Goal: Transaction & Acquisition: Purchase product/service

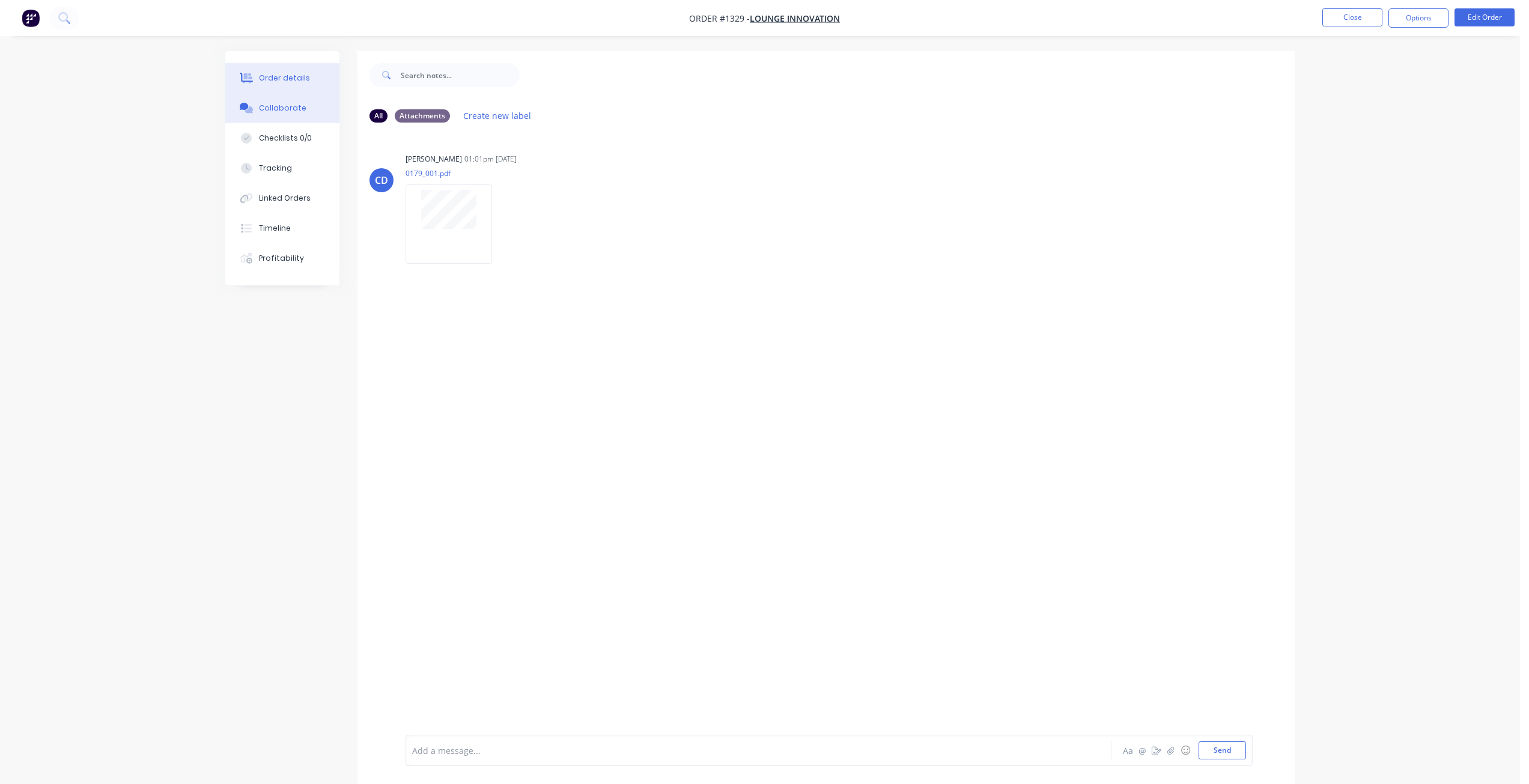
click at [272, 83] on button "Order details" at bounding box center [283, 78] width 114 height 30
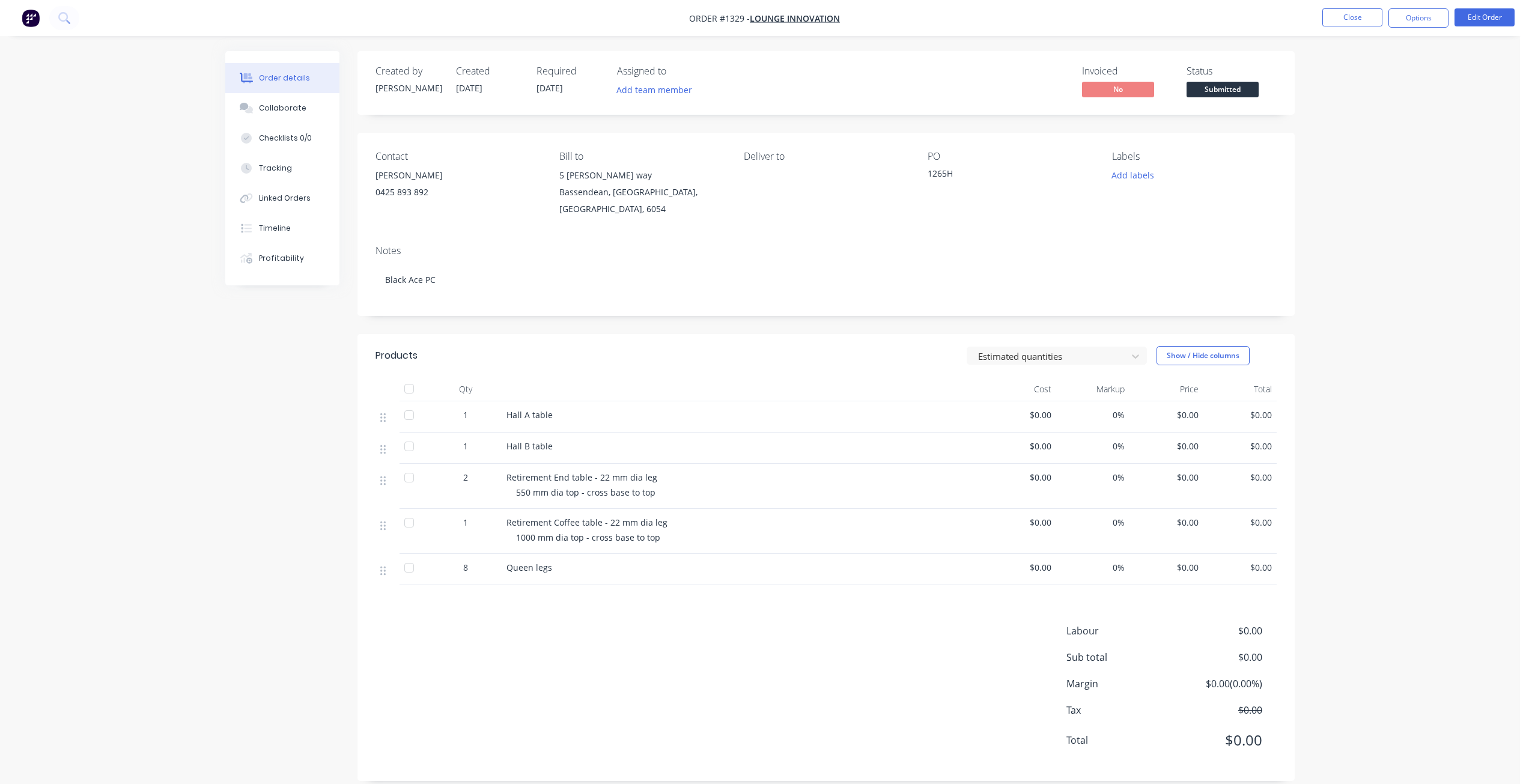
click at [1239, 93] on span "Submitted" at bounding box center [1222, 89] width 72 height 15
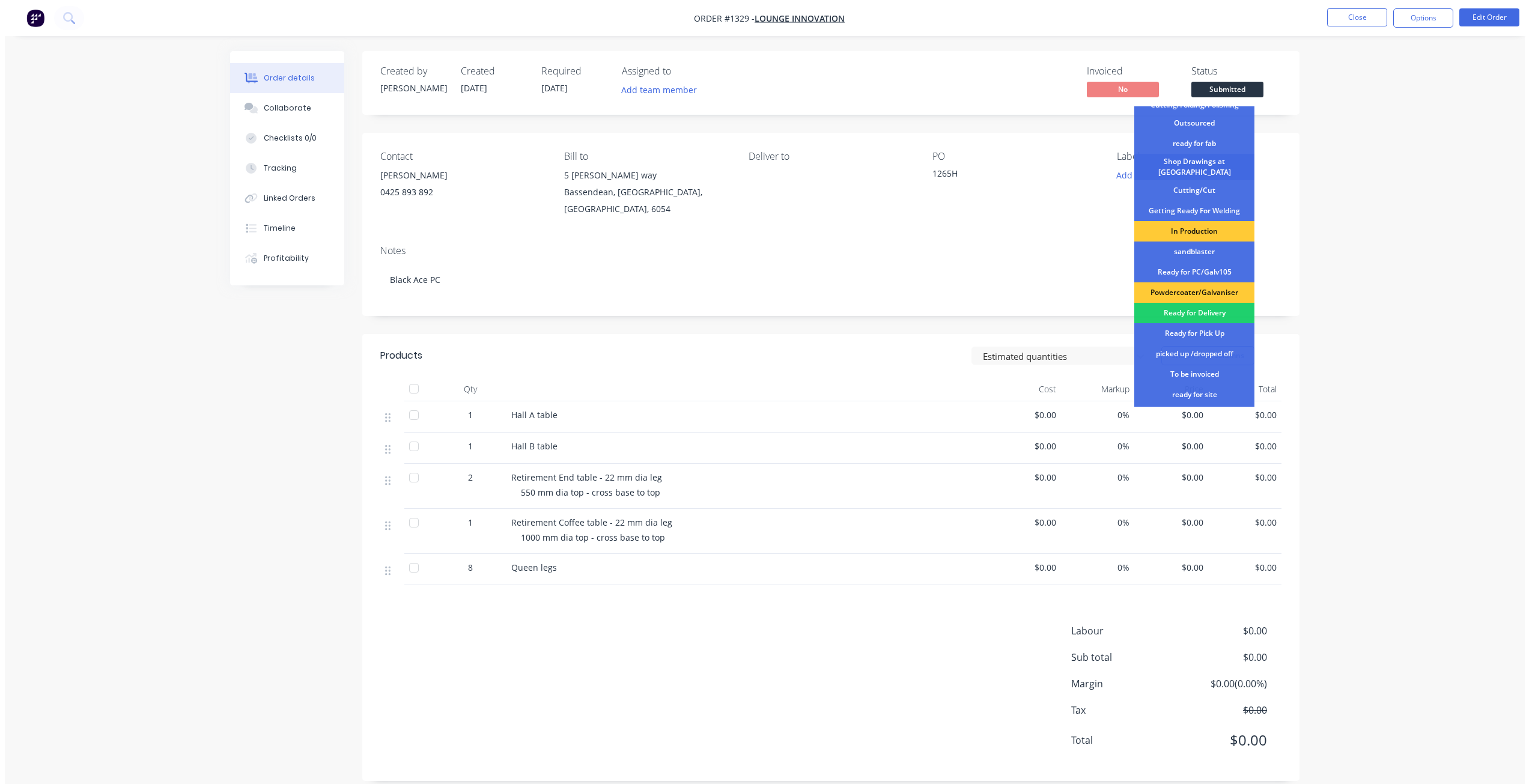
scroll to position [101, 0]
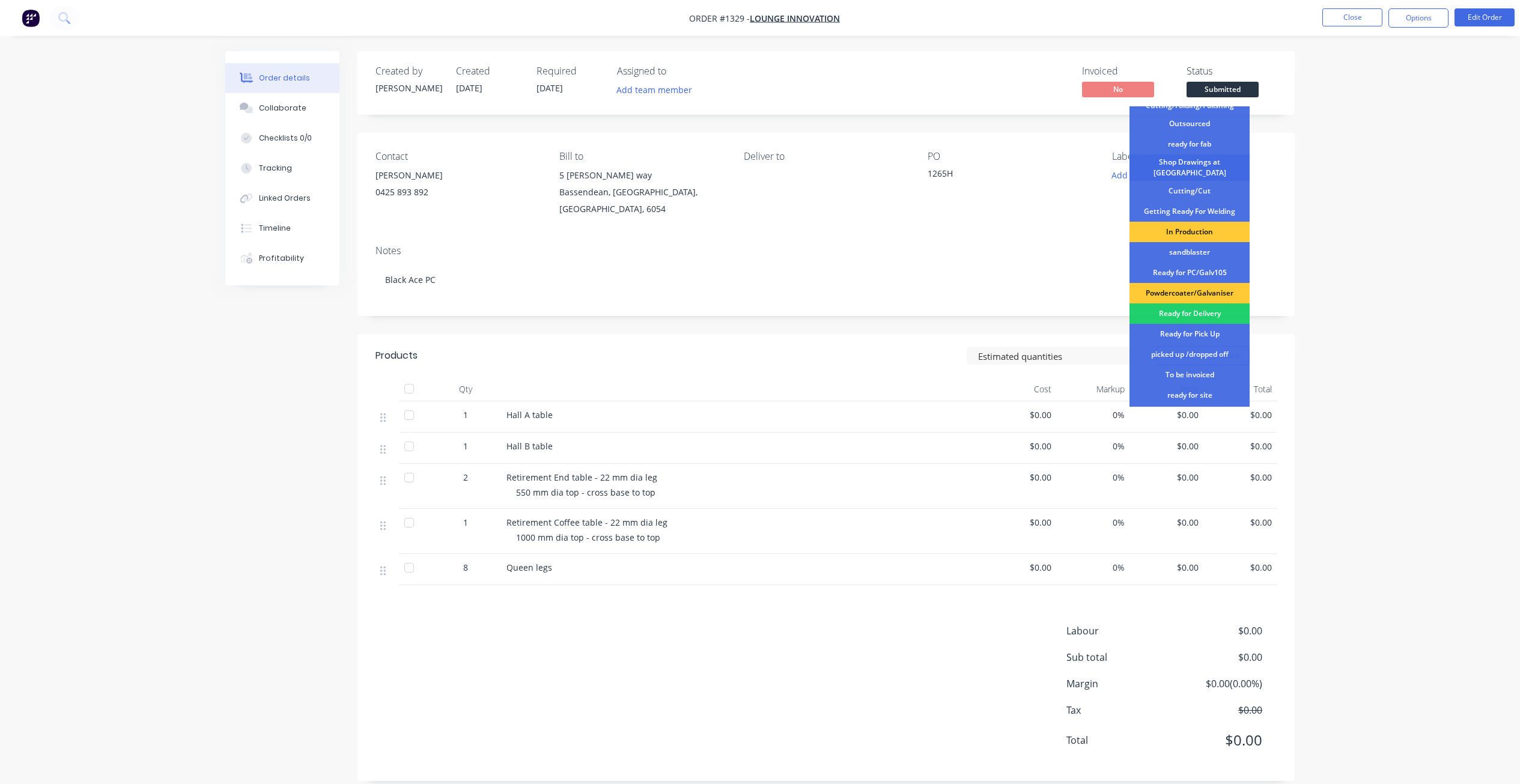
click at [1182, 164] on div "Shop Drawings at [GEOGRAPHIC_DATA]" at bounding box center [1189, 167] width 120 height 26
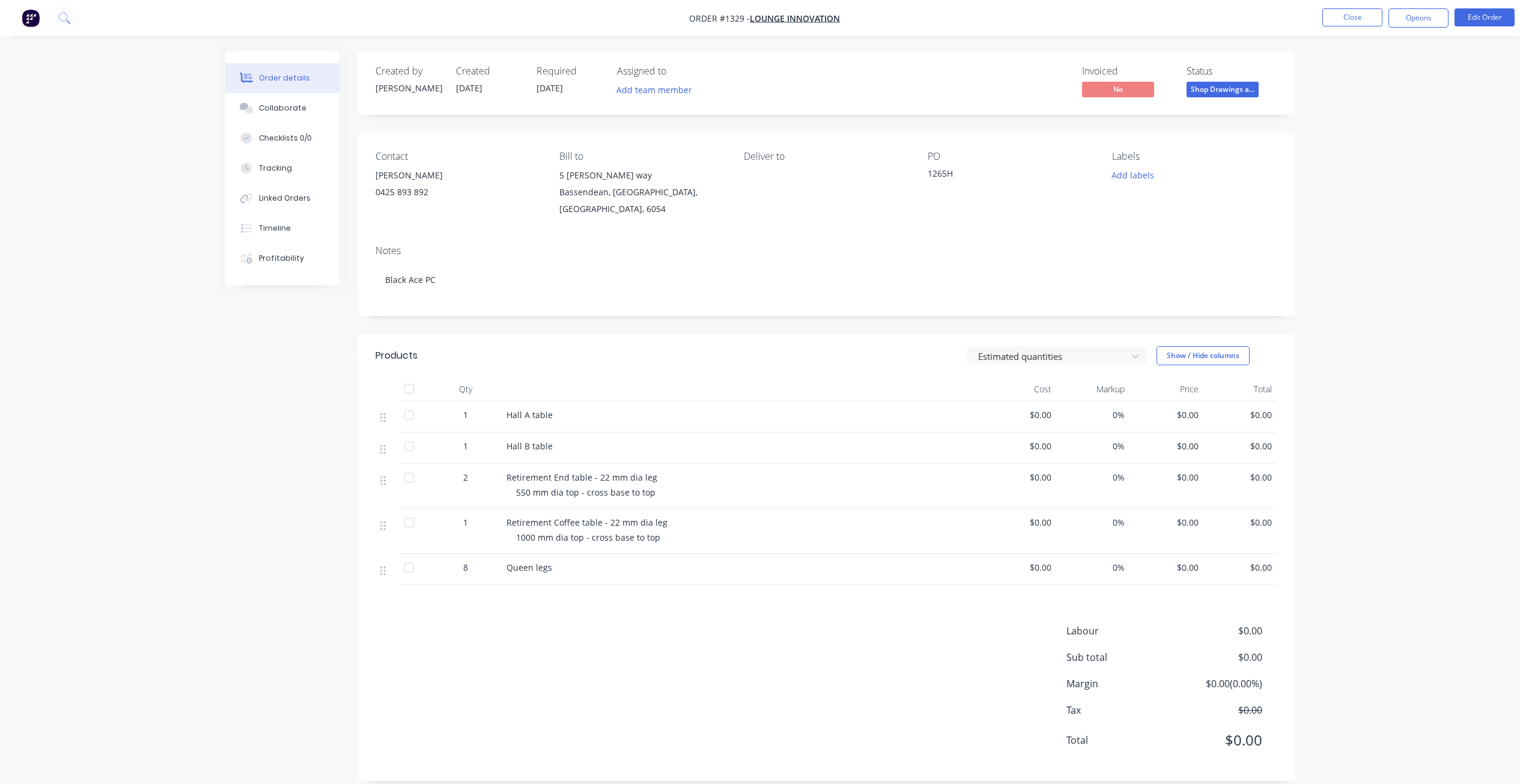
click at [1372, 113] on div "Order details Collaborate Checklists 0/0 Tracking Linked Orders Timeline Profit…" at bounding box center [760, 399] width 1520 height 799
click at [1331, 11] on button "Close" at bounding box center [1352, 17] width 60 height 18
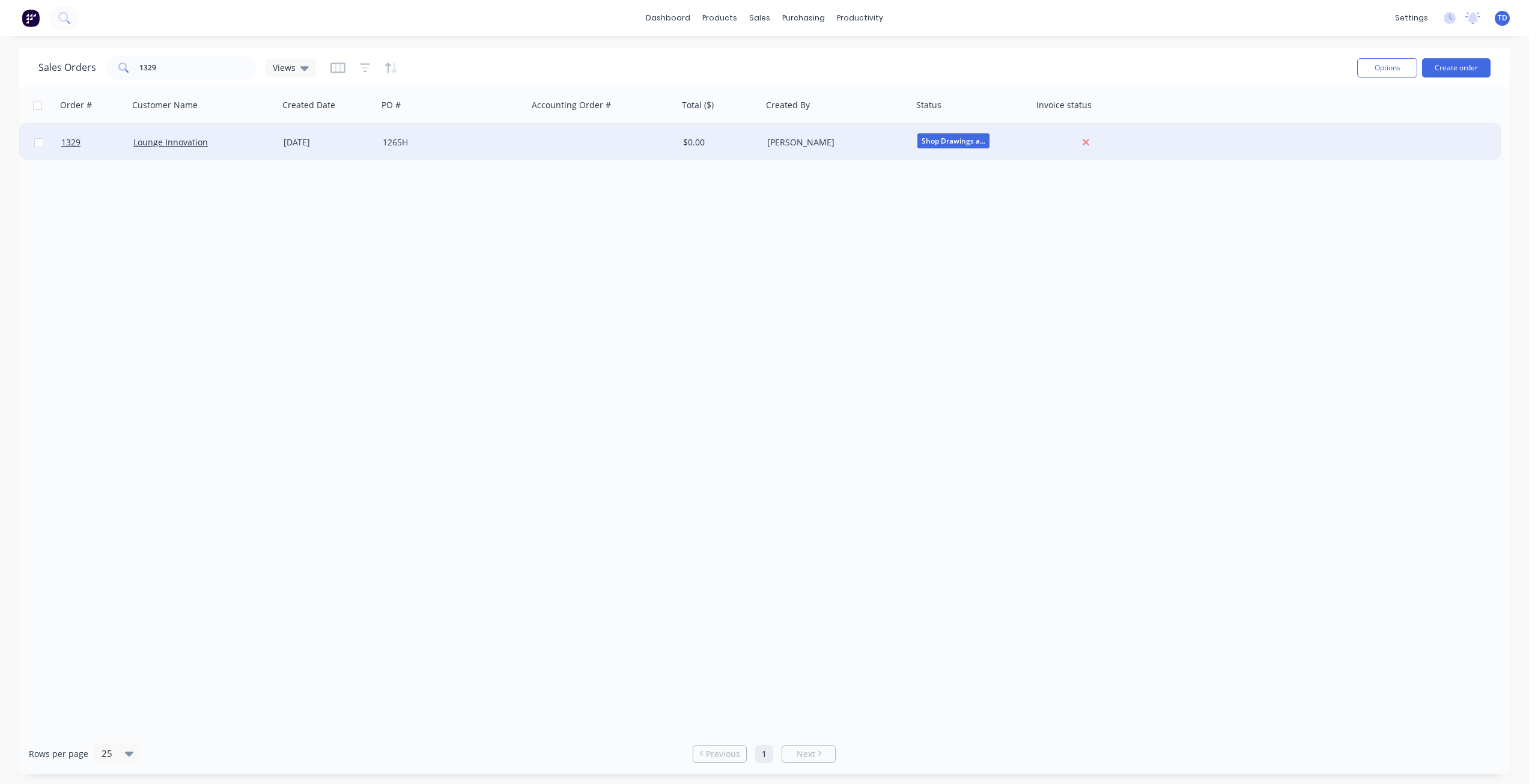
click at [354, 144] on div "[DATE]" at bounding box center [328, 142] width 90 height 12
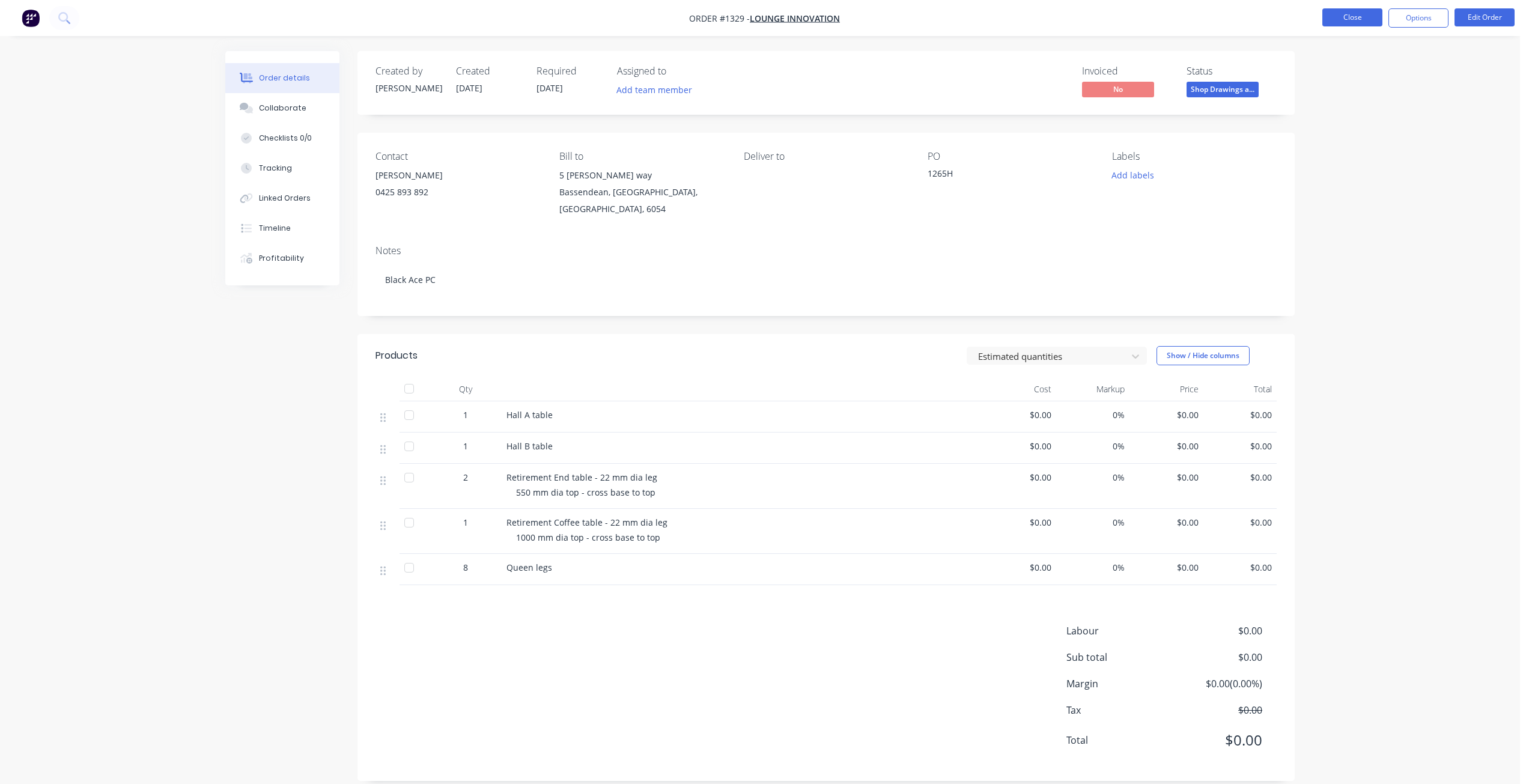
click at [1342, 15] on button "Close" at bounding box center [1352, 17] width 60 height 18
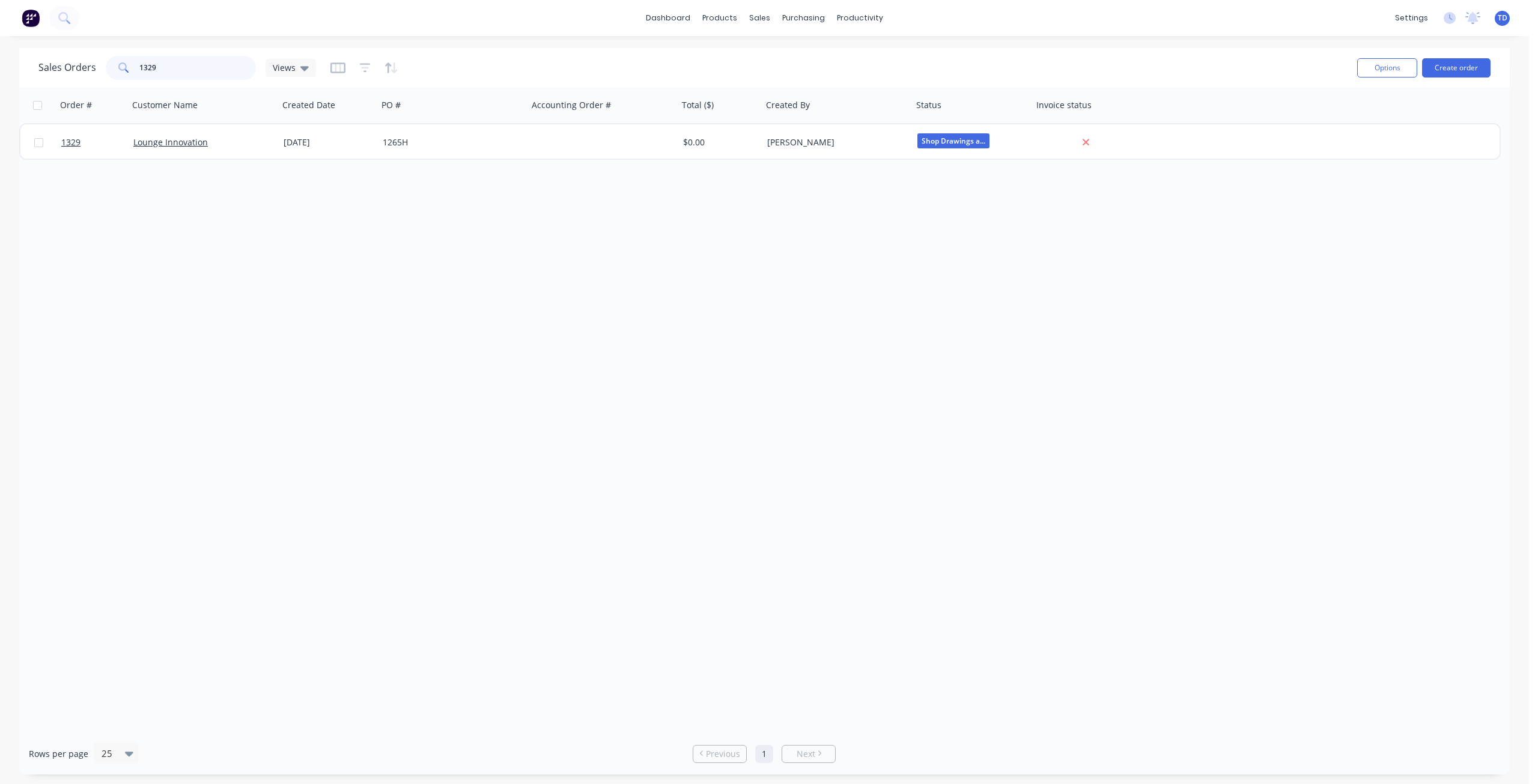
drag, startPoint x: 159, startPoint y: 75, endPoint x: 147, endPoint y: 65, distance: 15.6
click at [147, 65] on input "1329" at bounding box center [198, 68] width 117 height 24
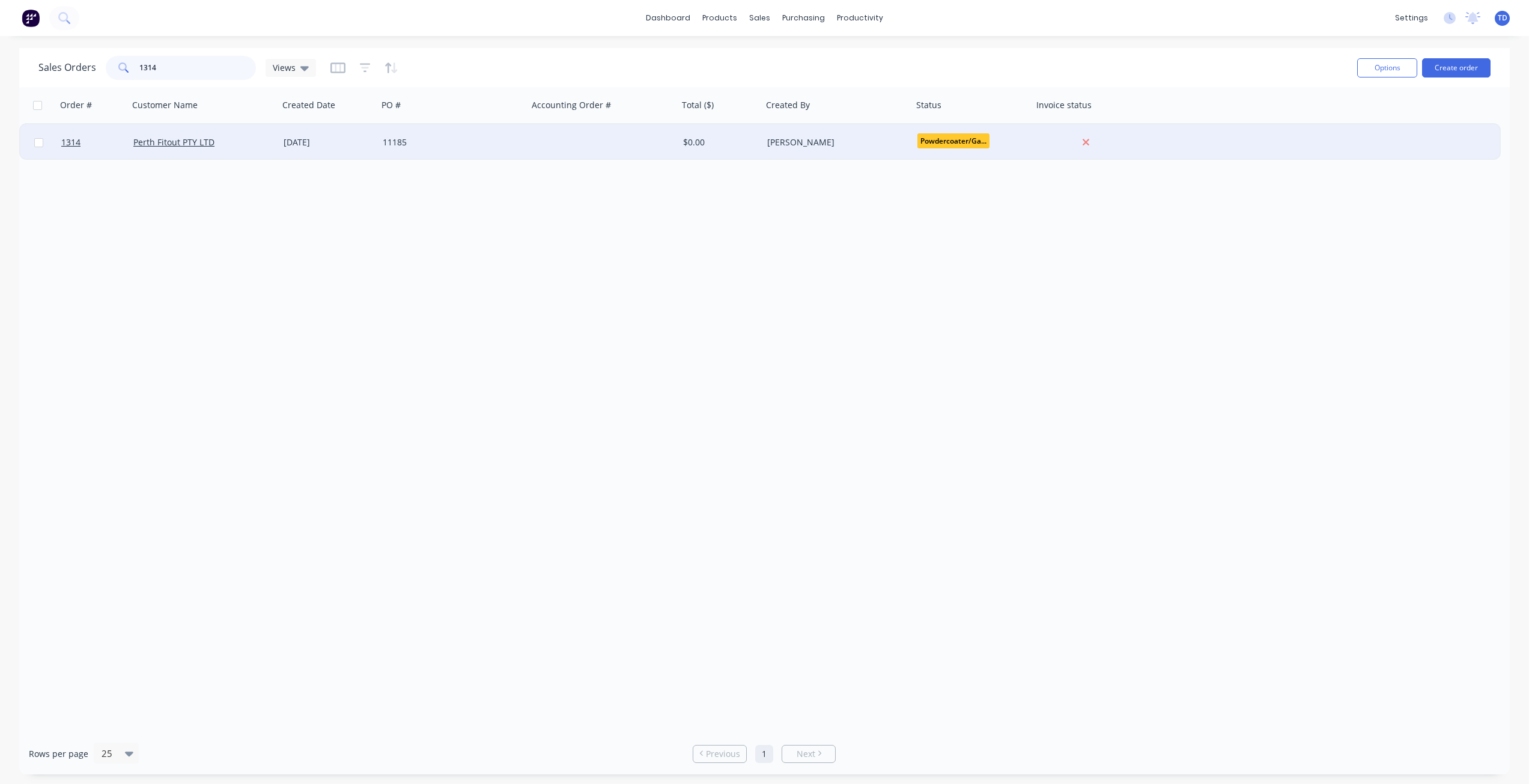
type input "1314"
click at [396, 145] on div "11185" at bounding box center [449, 142] width 133 height 12
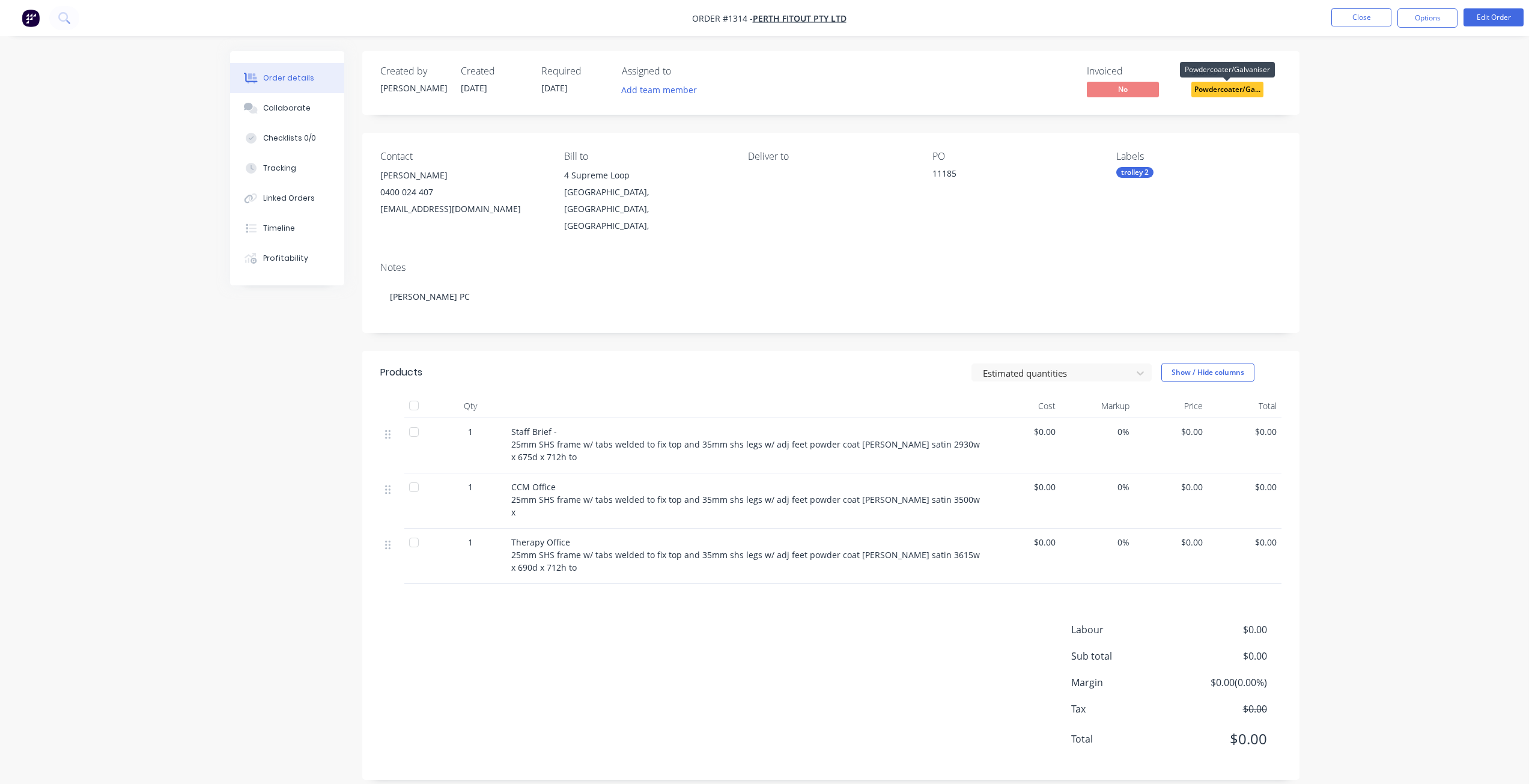
click at [1236, 90] on span "Powdercoater/Ga..." at bounding box center [1227, 89] width 72 height 15
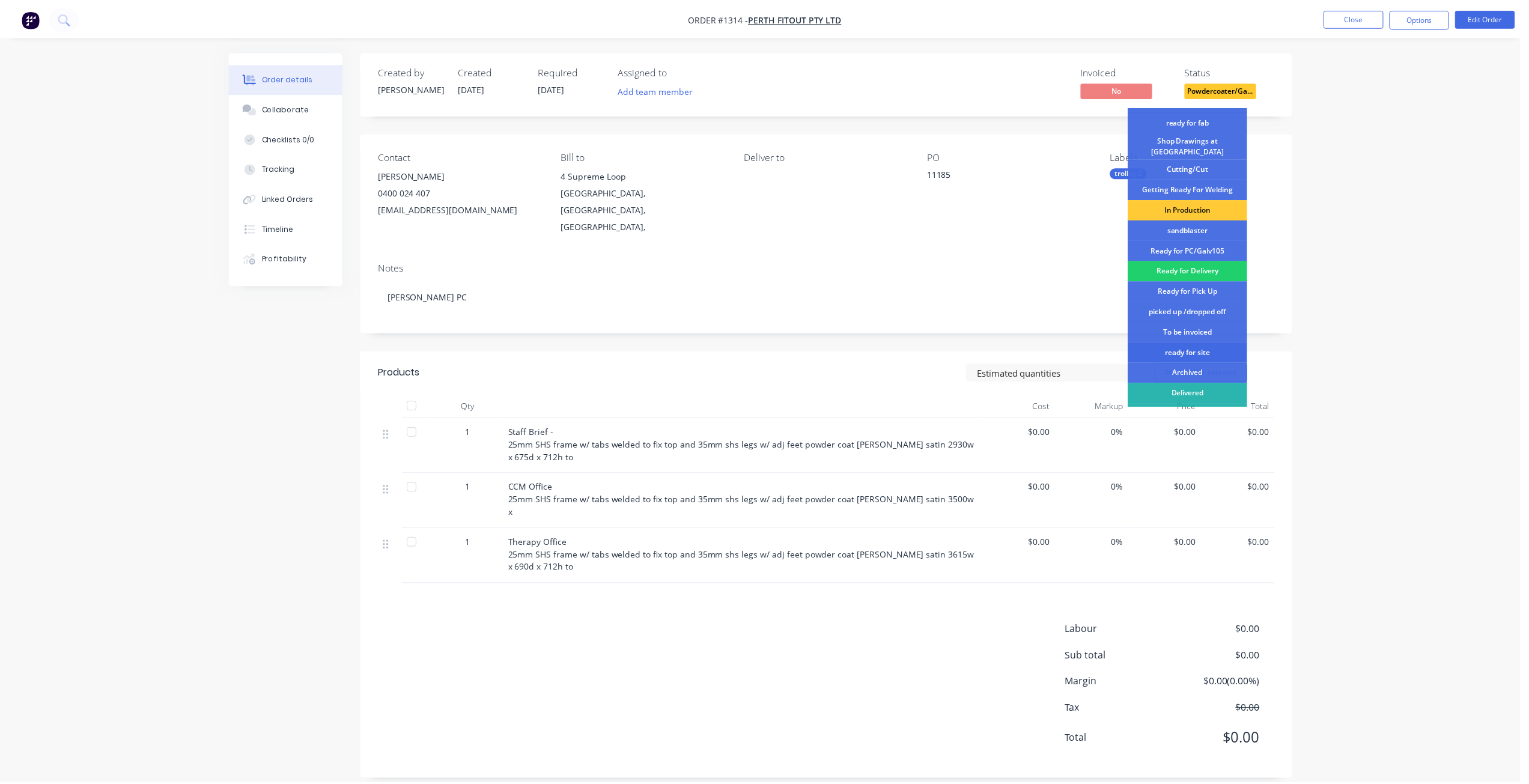
scroll to position [155, 0]
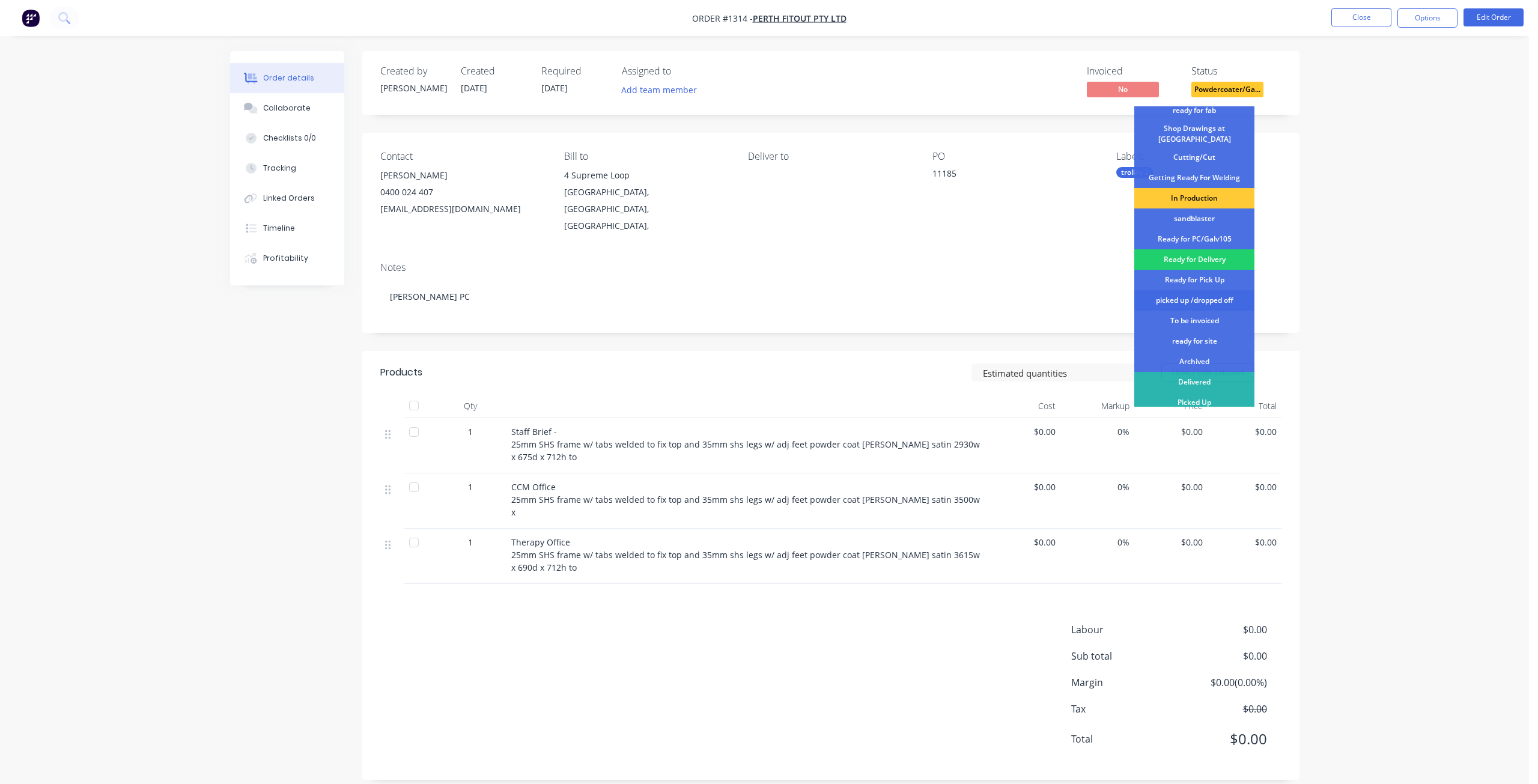
click at [1183, 291] on div "picked up /dropped off" at bounding box center [1194, 300] width 120 height 21
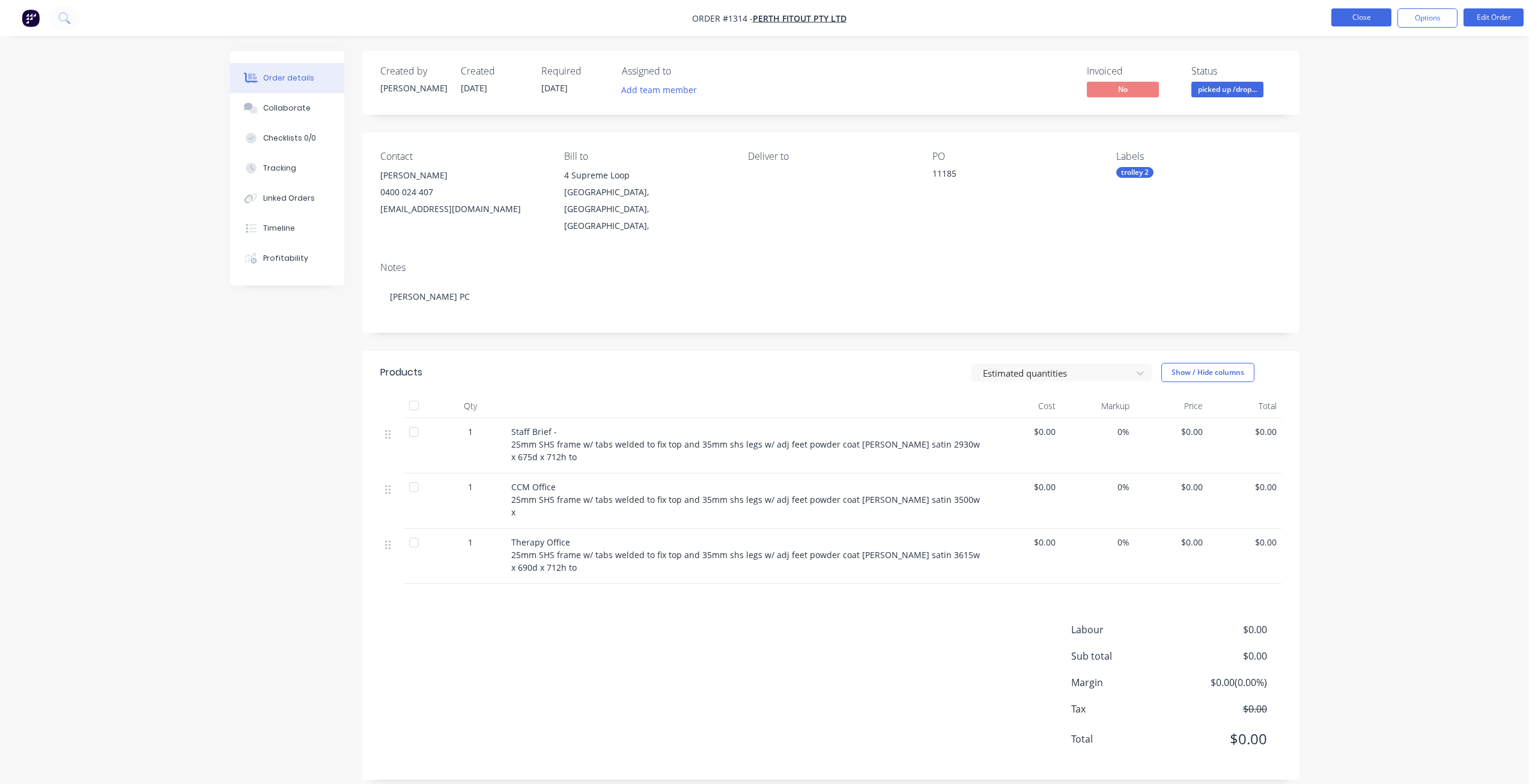
click at [1346, 17] on button "Close" at bounding box center [1361, 17] width 60 height 18
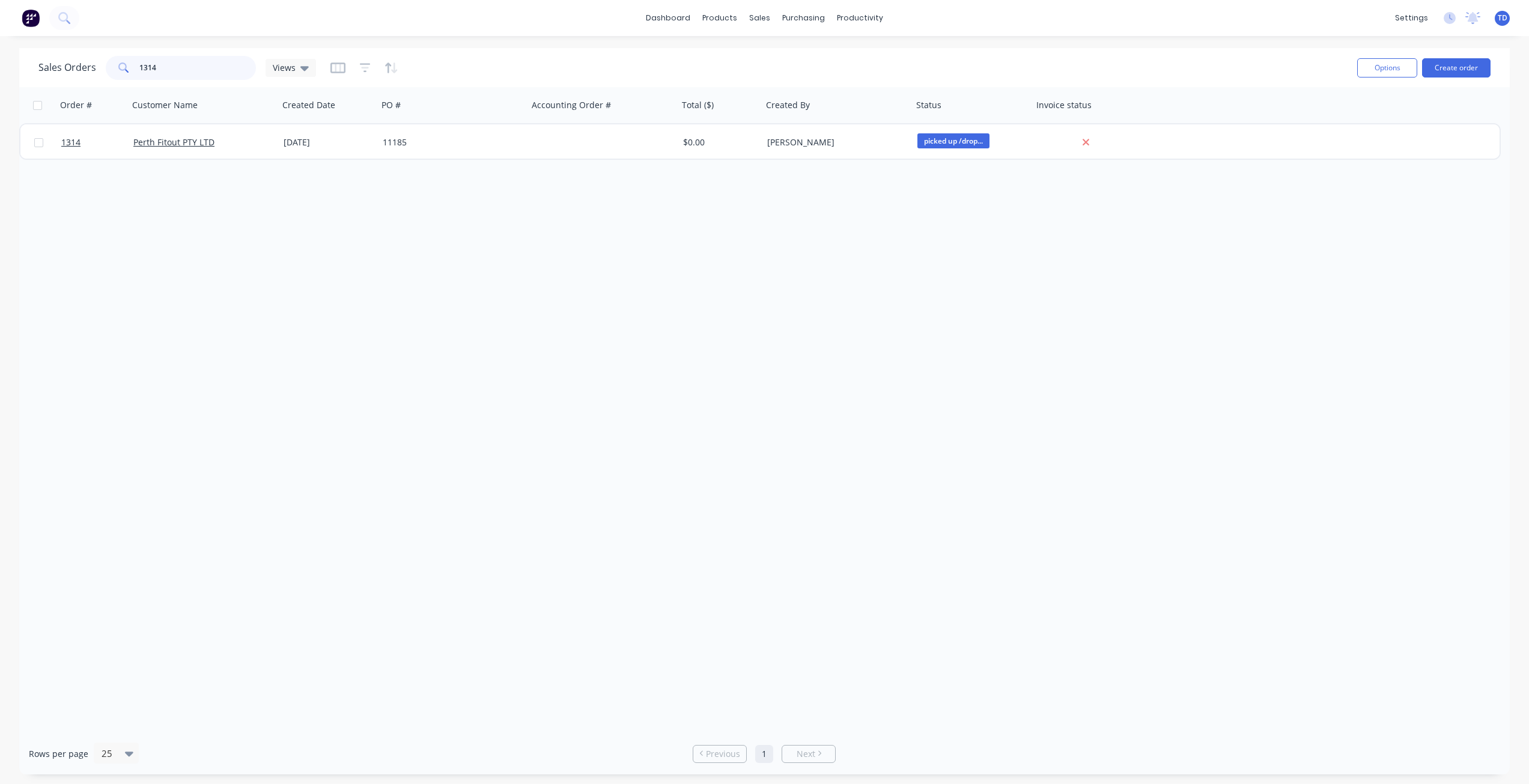
drag, startPoint x: 171, startPoint y: 63, endPoint x: 120, endPoint y: 60, distance: 51.1
click at [120, 60] on div "1314" at bounding box center [181, 68] width 150 height 24
drag, startPoint x: 162, startPoint y: 62, endPoint x: 59, endPoint y: 67, distance: 103.1
click at [60, 67] on div "Sales Orders 1138 Views" at bounding box center [177, 68] width 278 height 24
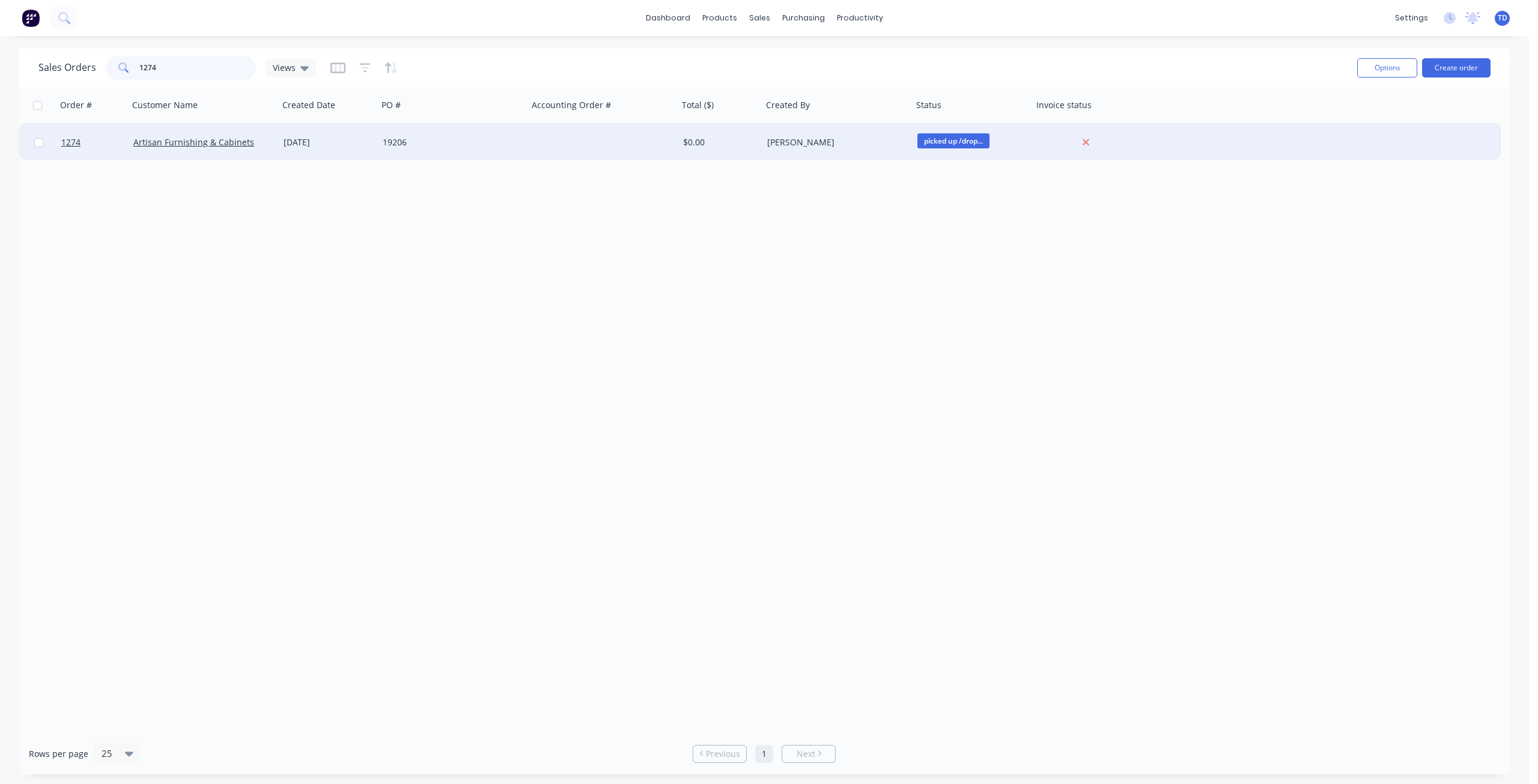
type input "1274"
click at [490, 141] on div "19206" at bounding box center [449, 142] width 133 height 12
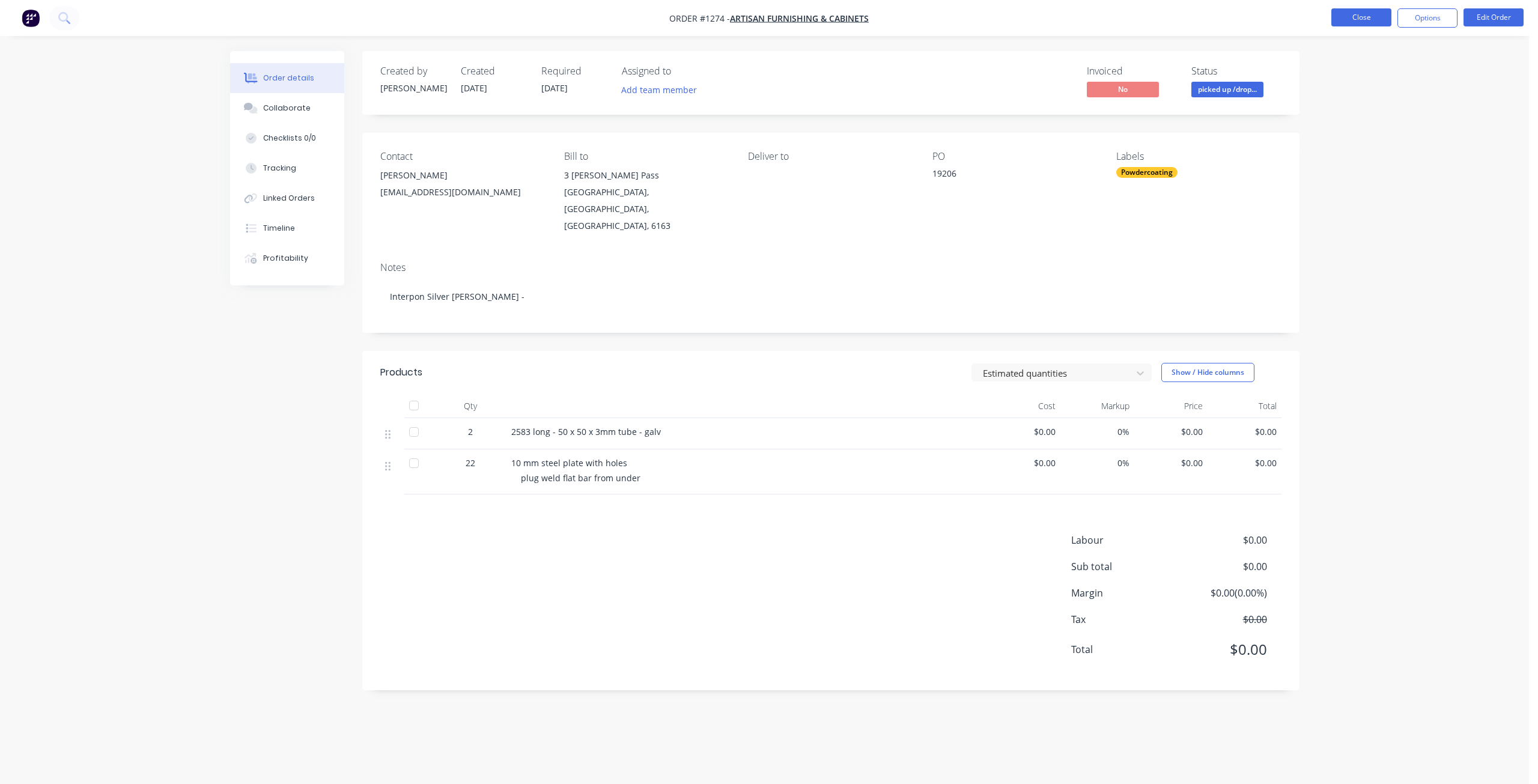
click at [1355, 18] on button "Close" at bounding box center [1361, 17] width 60 height 18
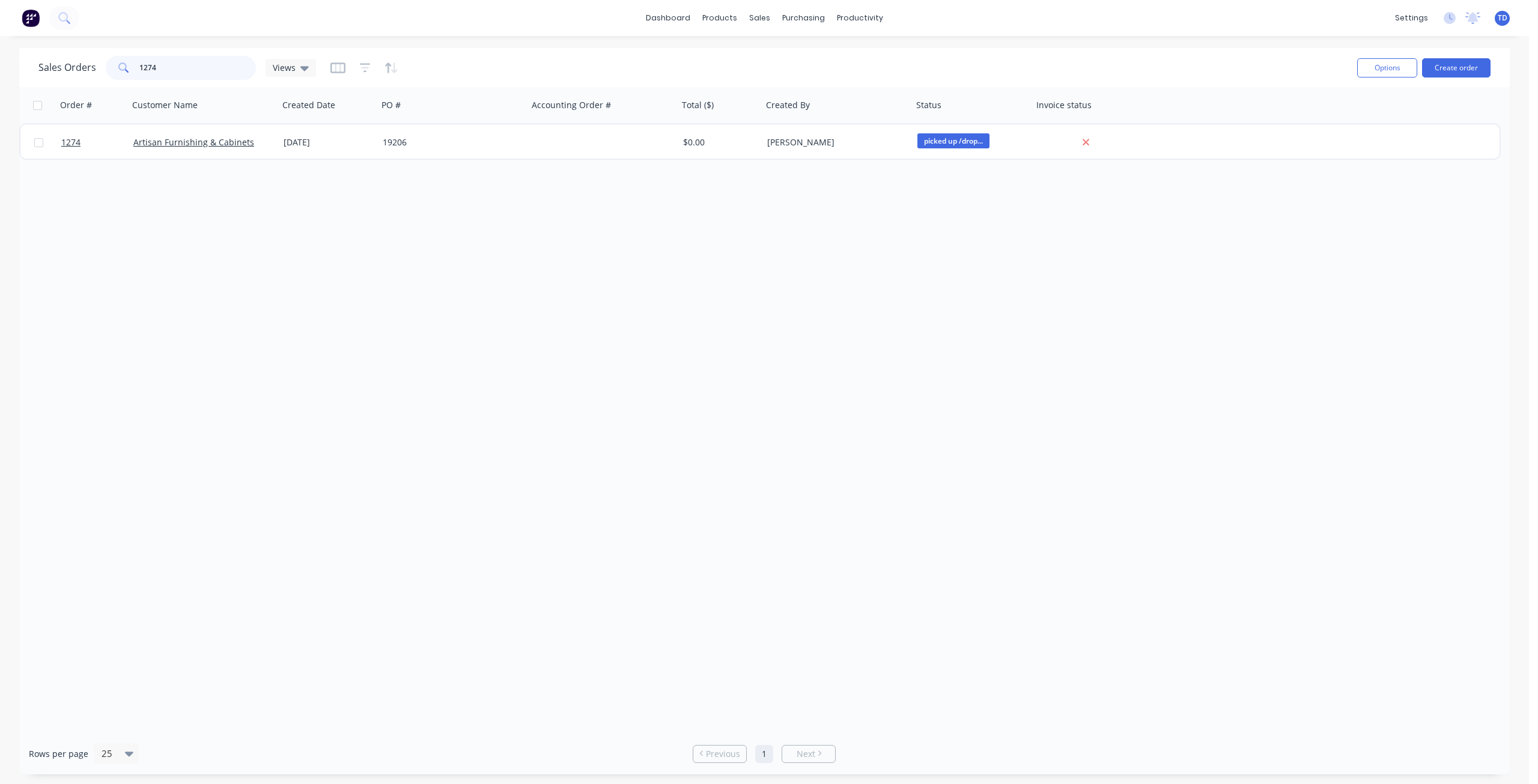
drag, startPoint x: 164, startPoint y: 63, endPoint x: 142, endPoint y: 58, distance: 22.6
click at [142, 58] on input "1274" at bounding box center [198, 68] width 117 height 24
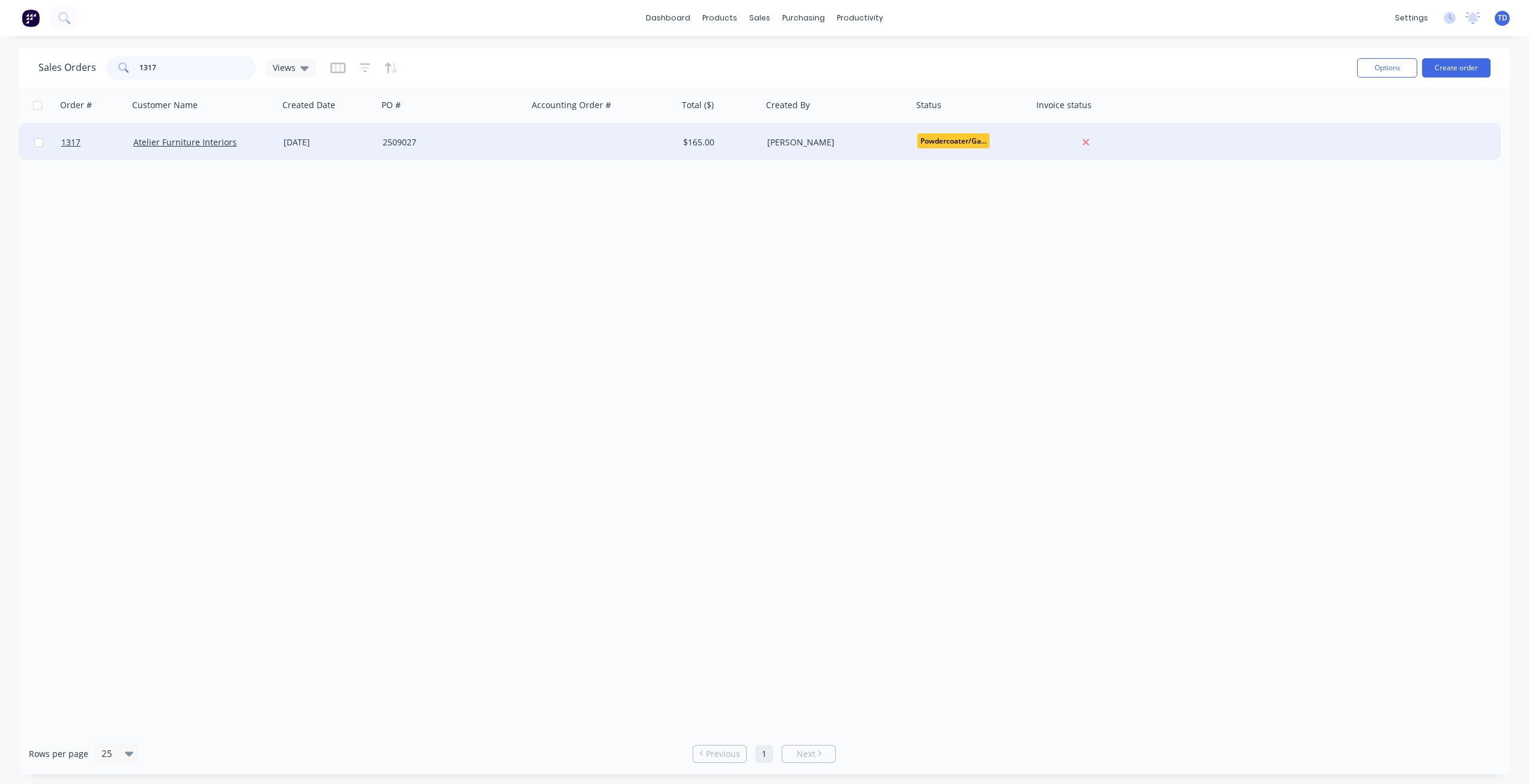
type input "1317"
click at [524, 144] on div "2509027" at bounding box center [453, 142] width 150 height 36
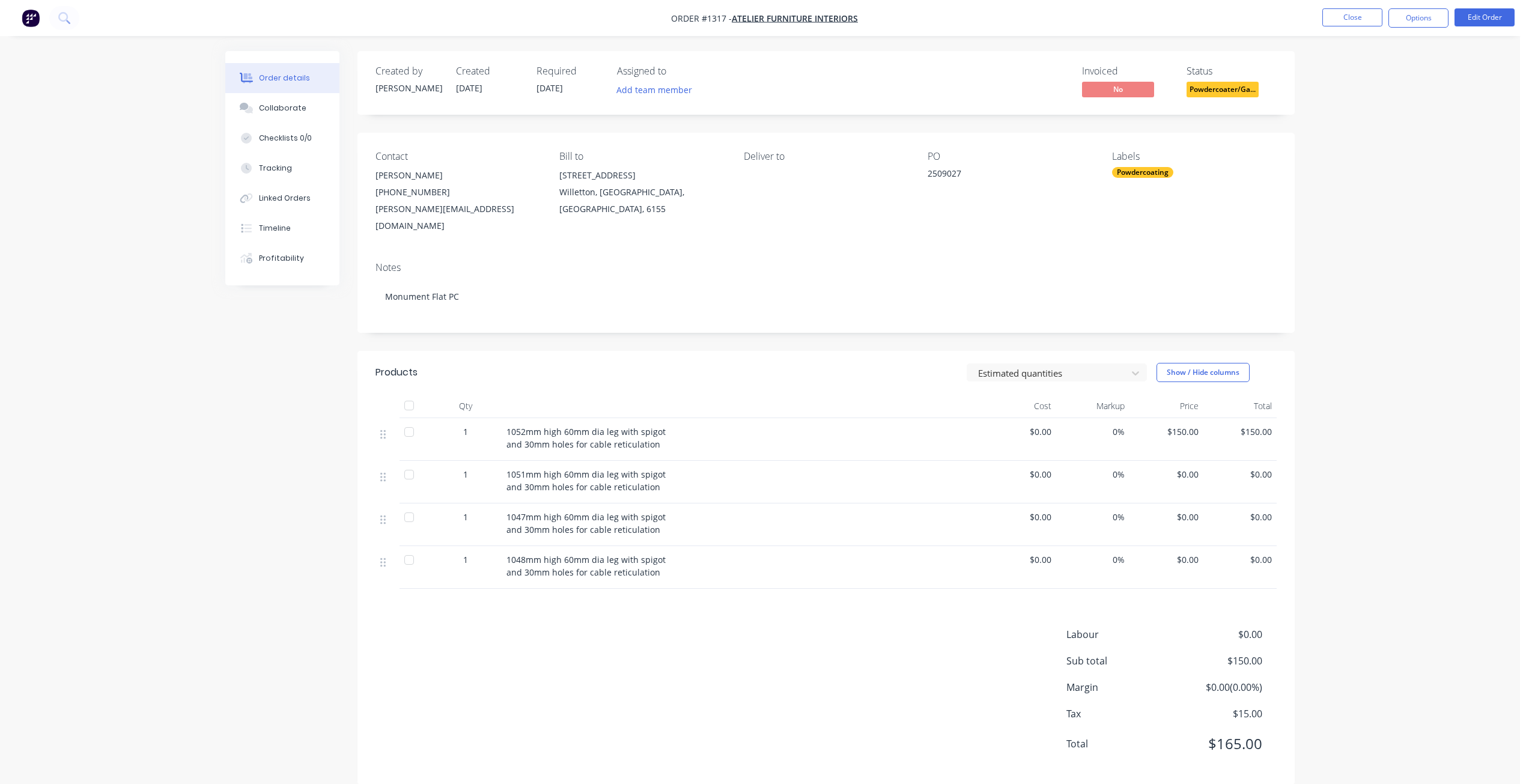
click at [1203, 90] on span "Powdercoater/Ga..." at bounding box center [1222, 89] width 72 height 15
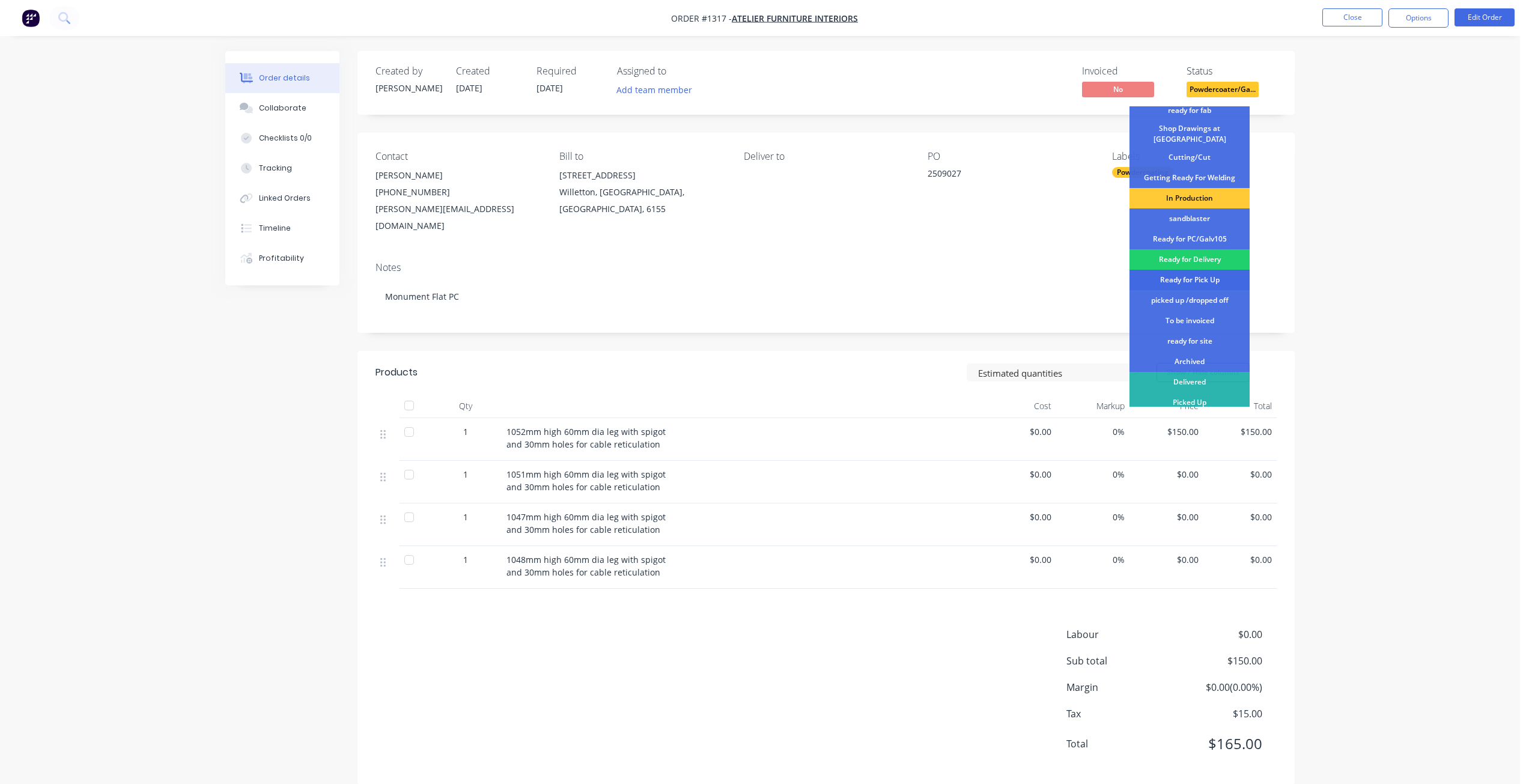
scroll to position [1, 0]
click at [1191, 291] on div "picked up /dropped off" at bounding box center [1189, 300] width 120 height 21
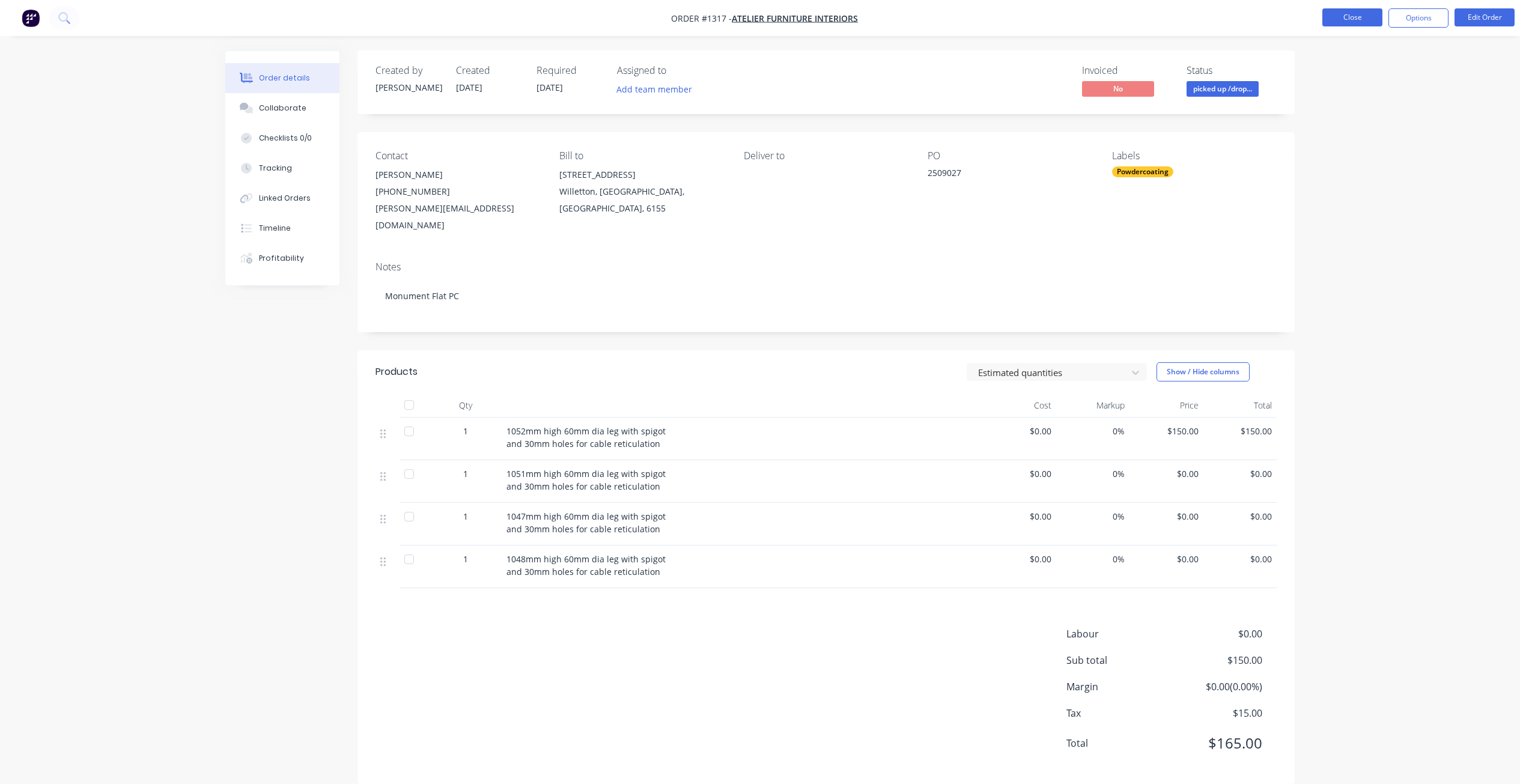
click at [1350, 11] on button "Close" at bounding box center [1352, 17] width 60 height 18
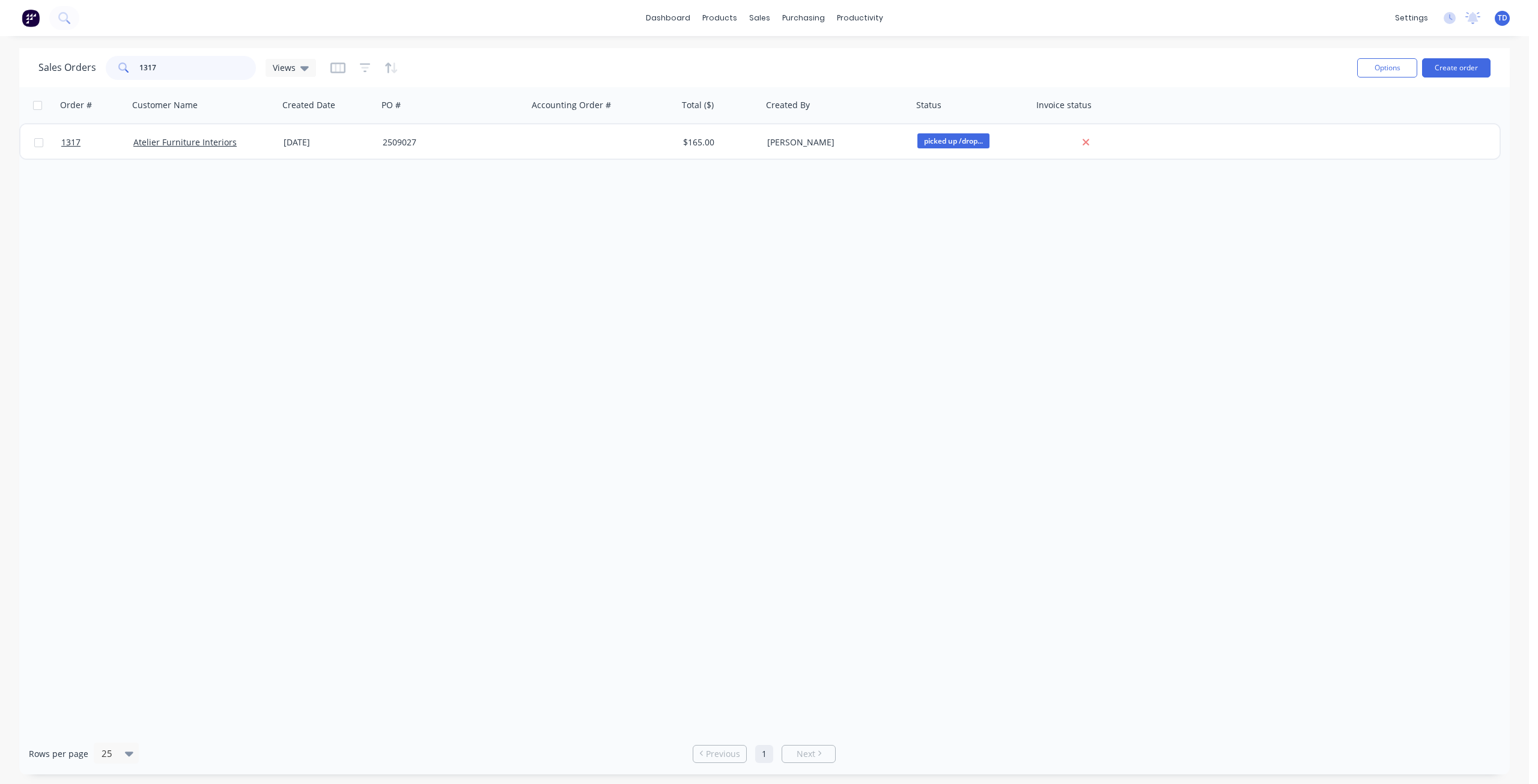
drag, startPoint x: 177, startPoint y: 68, endPoint x: 144, endPoint y: 62, distance: 33.5
click at [144, 62] on input "1317" at bounding box center [198, 68] width 117 height 24
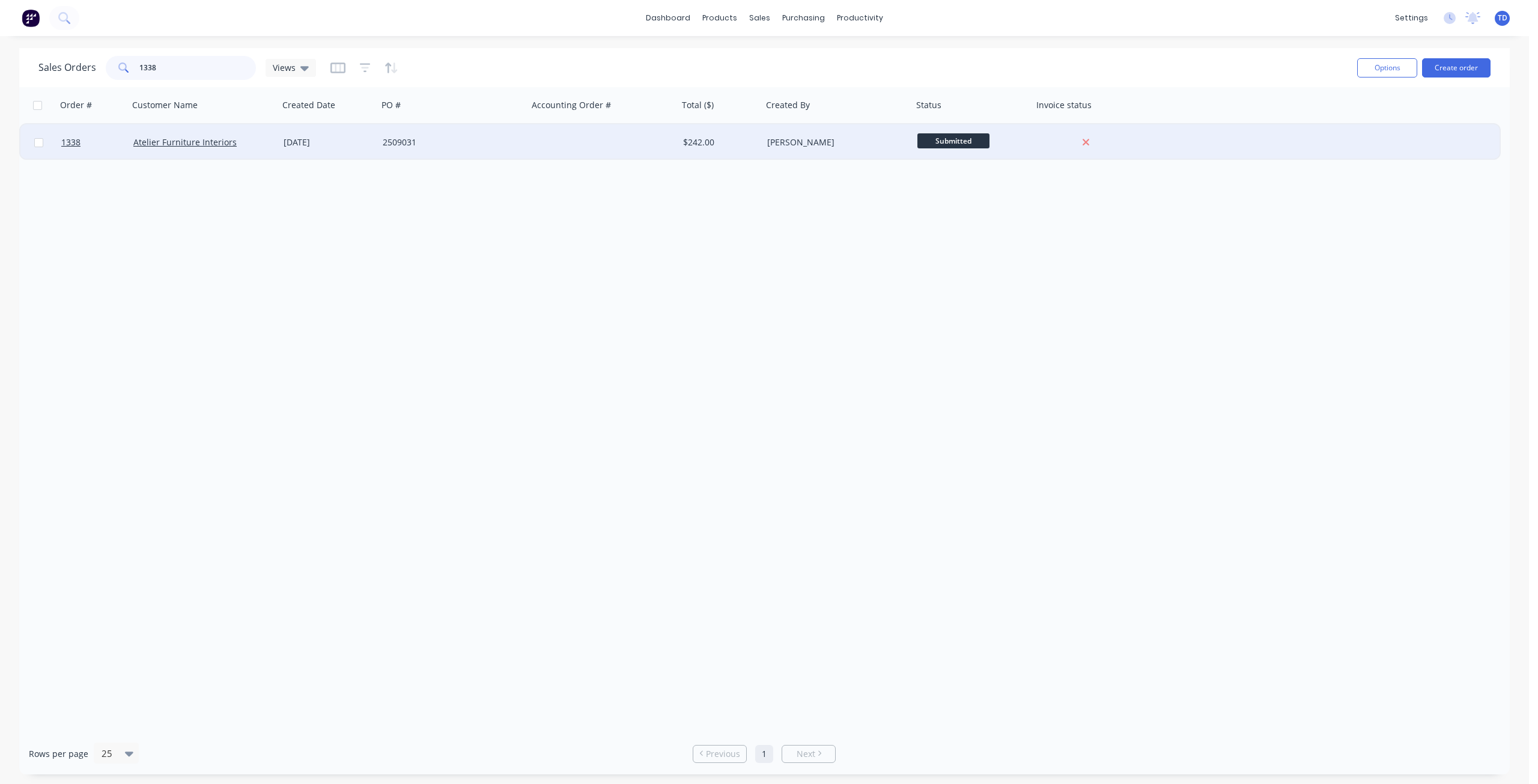
type input "1338"
click at [422, 147] on div "2509031" at bounding box center [449, 142] width 133 height 12
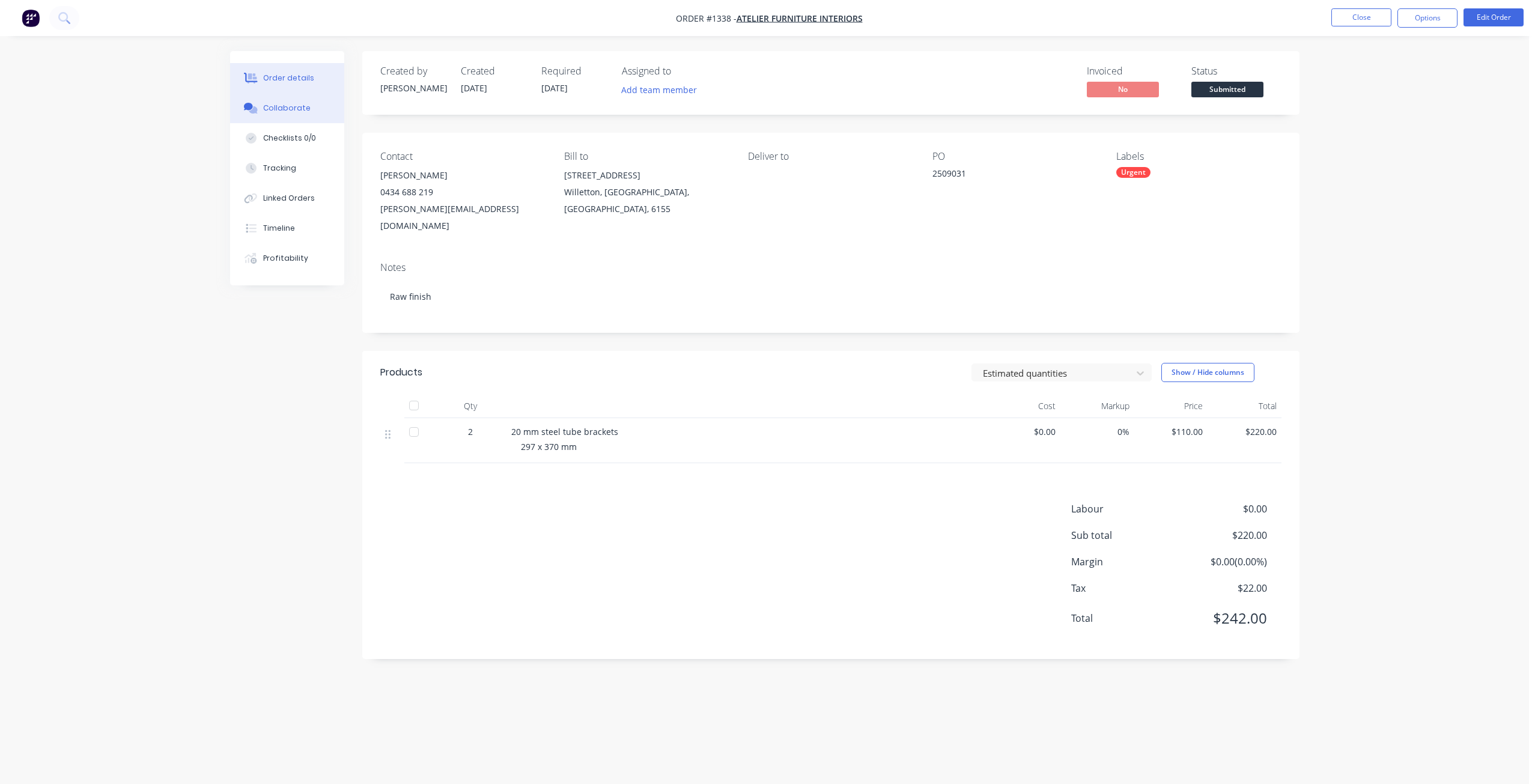
click at [297, 105] on div "Collaborate" at bounding box center [287, 107] width 48 height 11
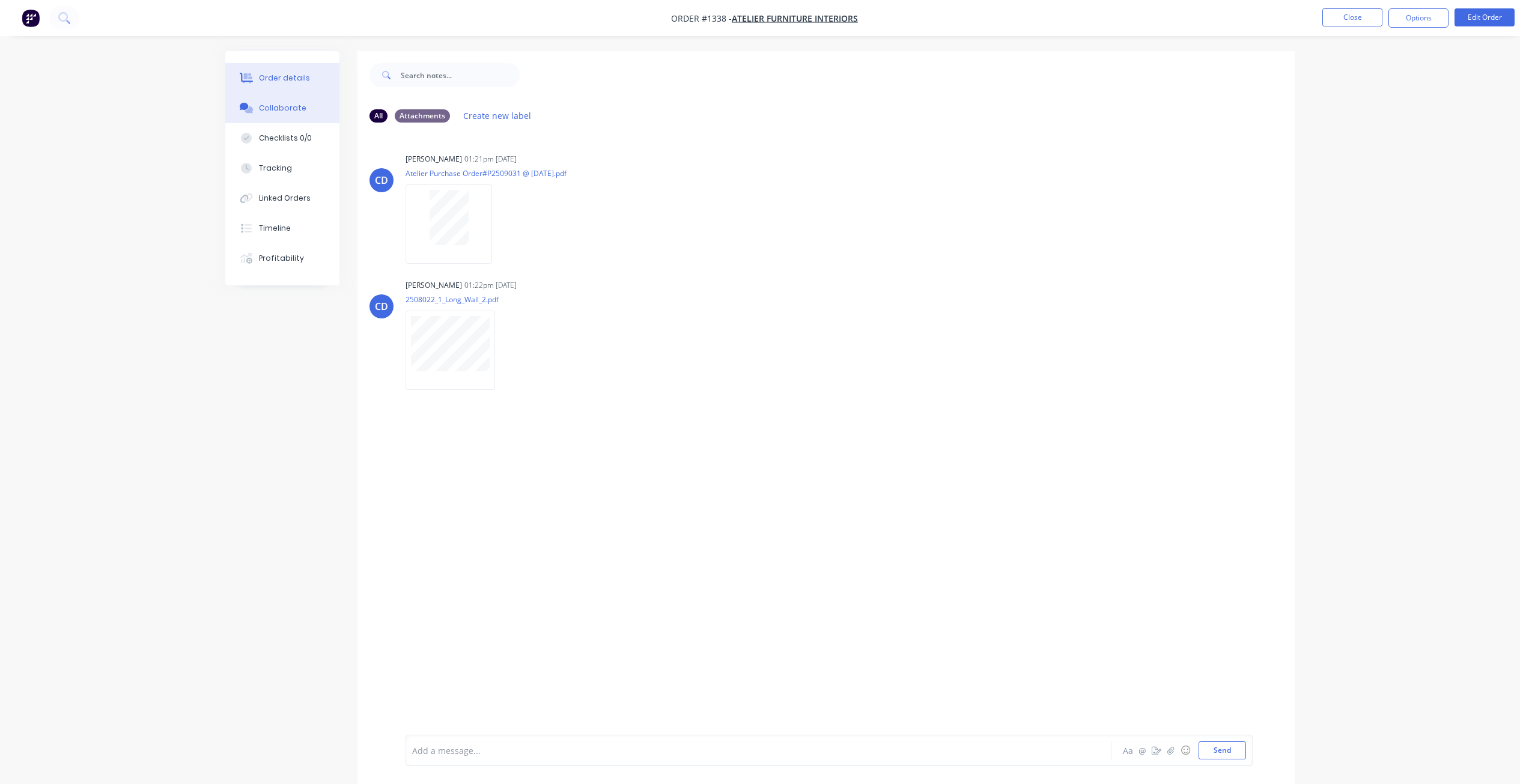
click at [310, 81] on button "Order details" at bounding box center [283, 78] width 114 height 30
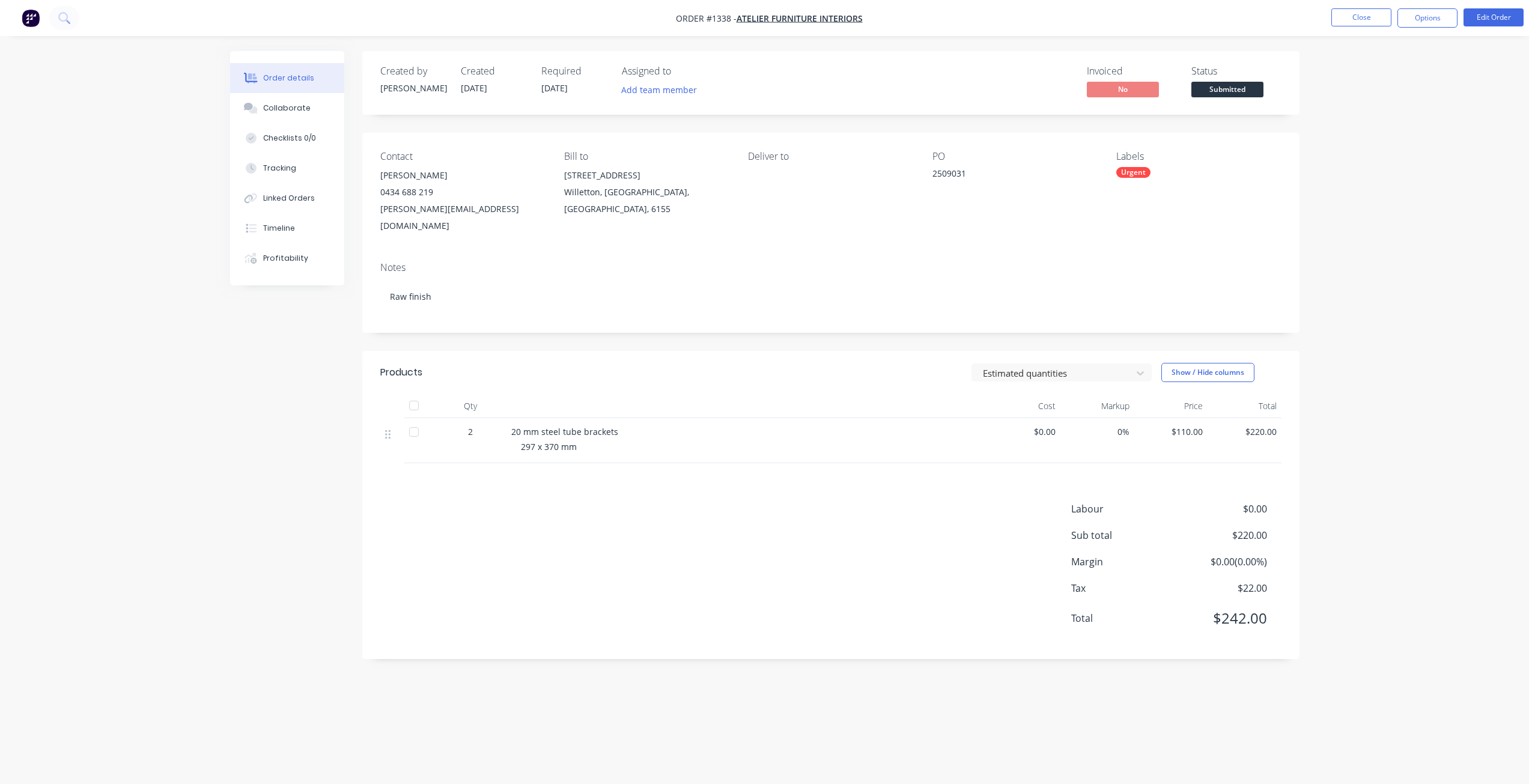
click at [1236, 92] on span "Submitted" at bounding box center [1227, 89] width 72 height 15
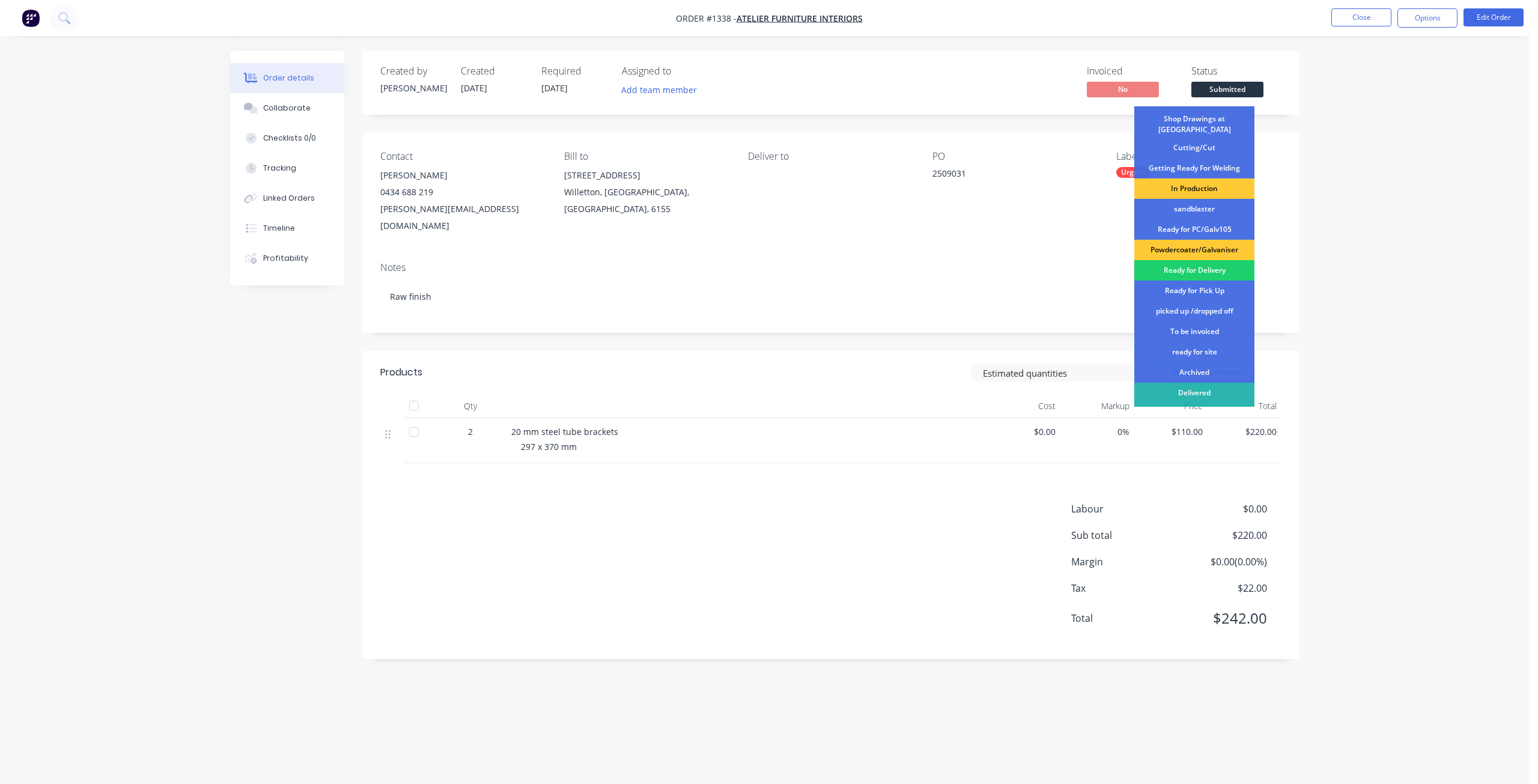
scroll to position [155, 0]
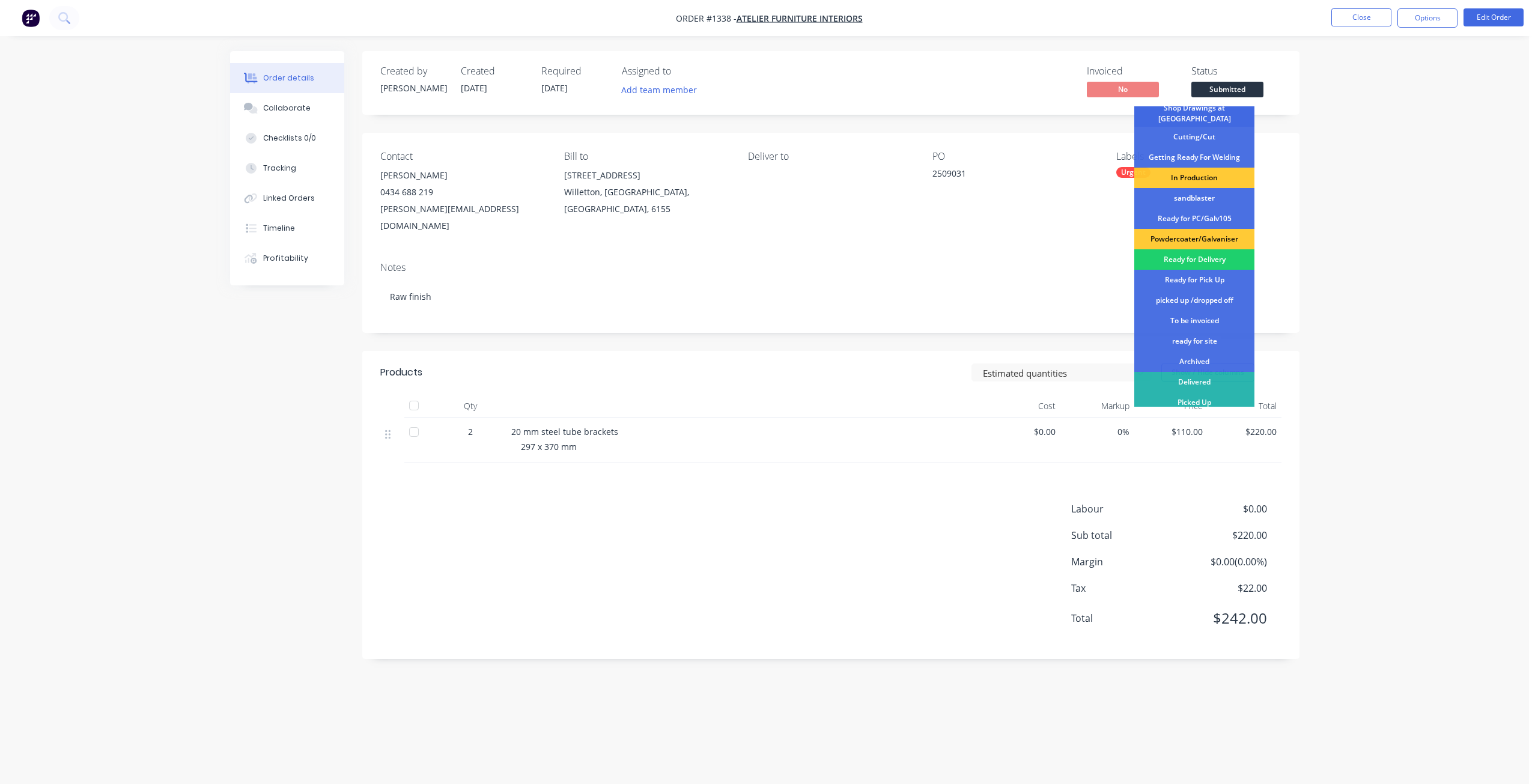
click at [1206, 113] on div "Shop Drawings at [GEOGRAPHIC_DATA]" at bounding box center [1194, 113] width 120 height 26
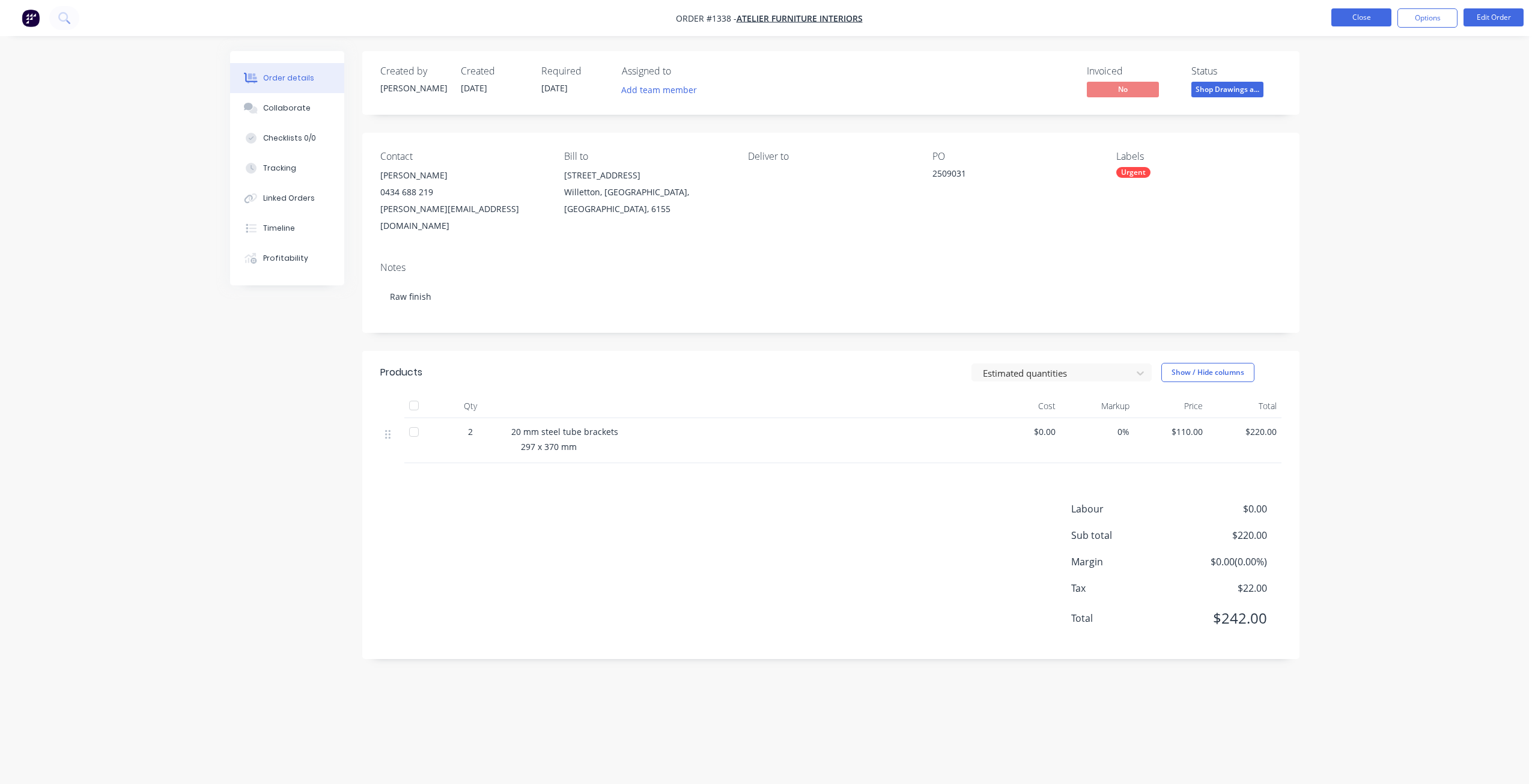
click at [1350, 14] on button "Close" at bounding box center [1361, 17] width 60 height 18
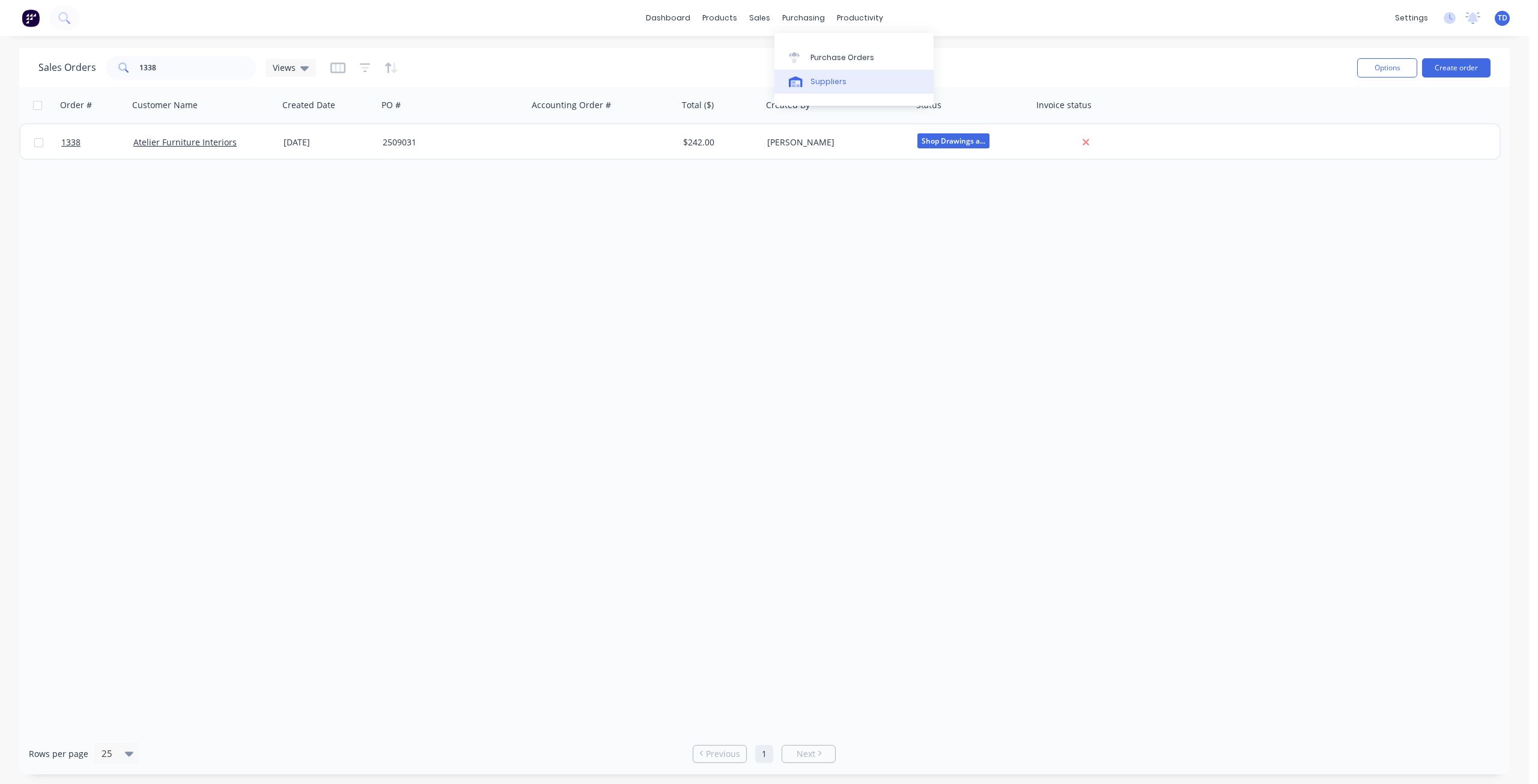
click at [819, 85] on div "Suppliers" at bounding box center [828, 81] width 36 height 11
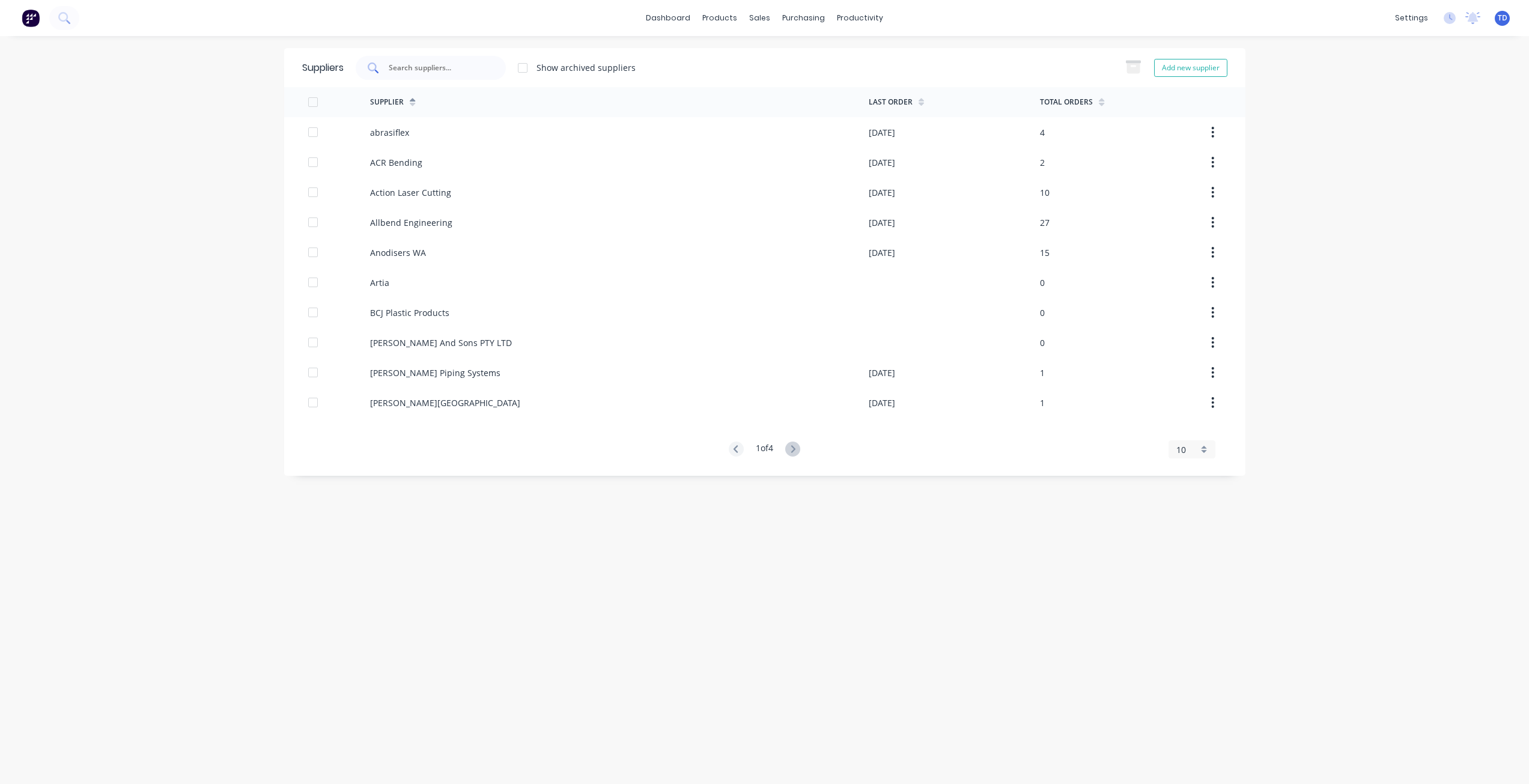
click at [409, 66] on input "text" at bounding box center [437, 68] width 100 height 12
type input "s&s"
click at [796, 452] on icon at bounding box center [792, 448] width 15 height 15
click at [798, 452] on icon at bounding box center [792, 448] width 15 height 15
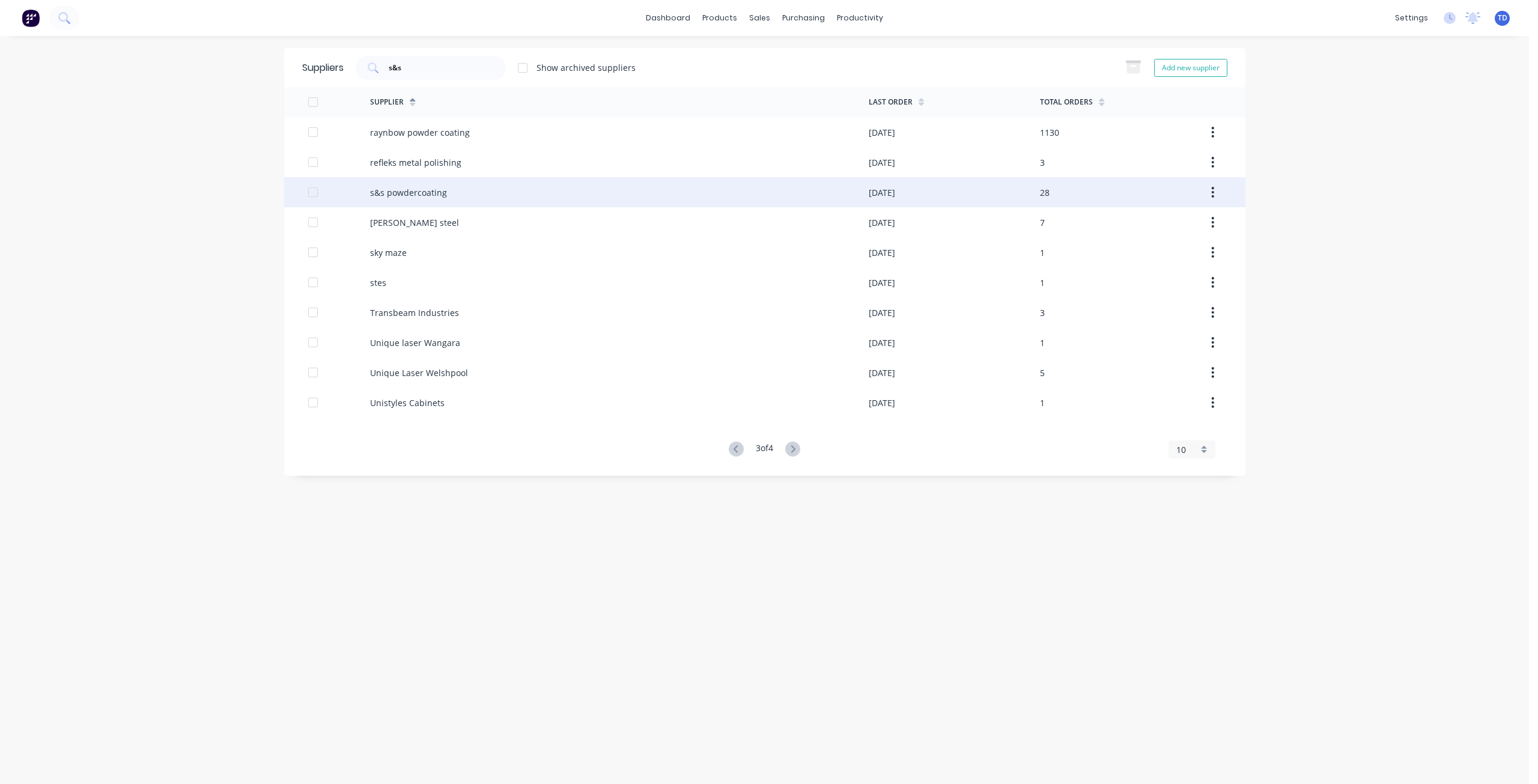
click at [453, 186] on div "s&s powdercoating" at bounding box center [619, 192] width 499 height 30
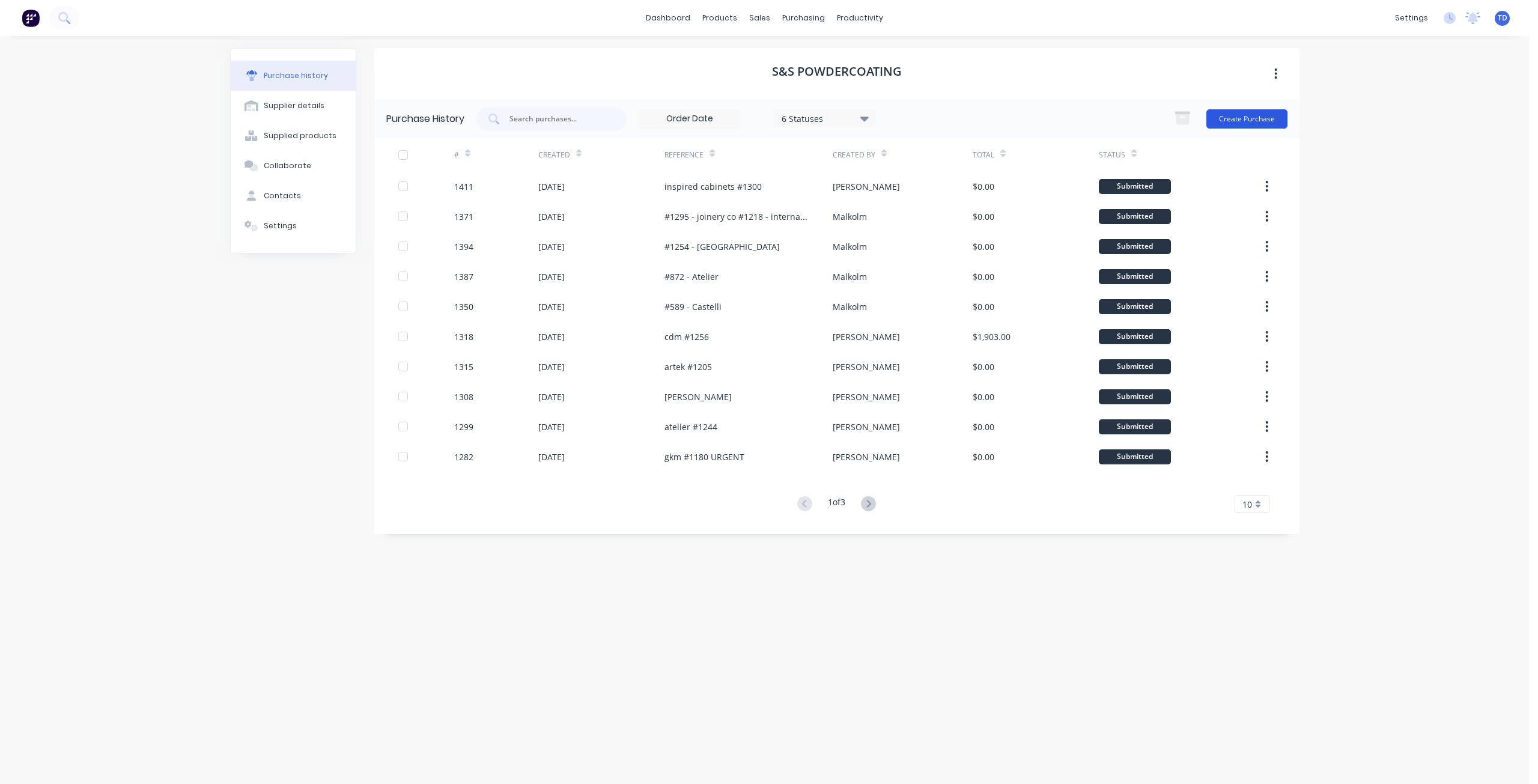
click at [1243, 119] on button "Create Purchase" at bounding box center [1247, 119] width 81 height 19
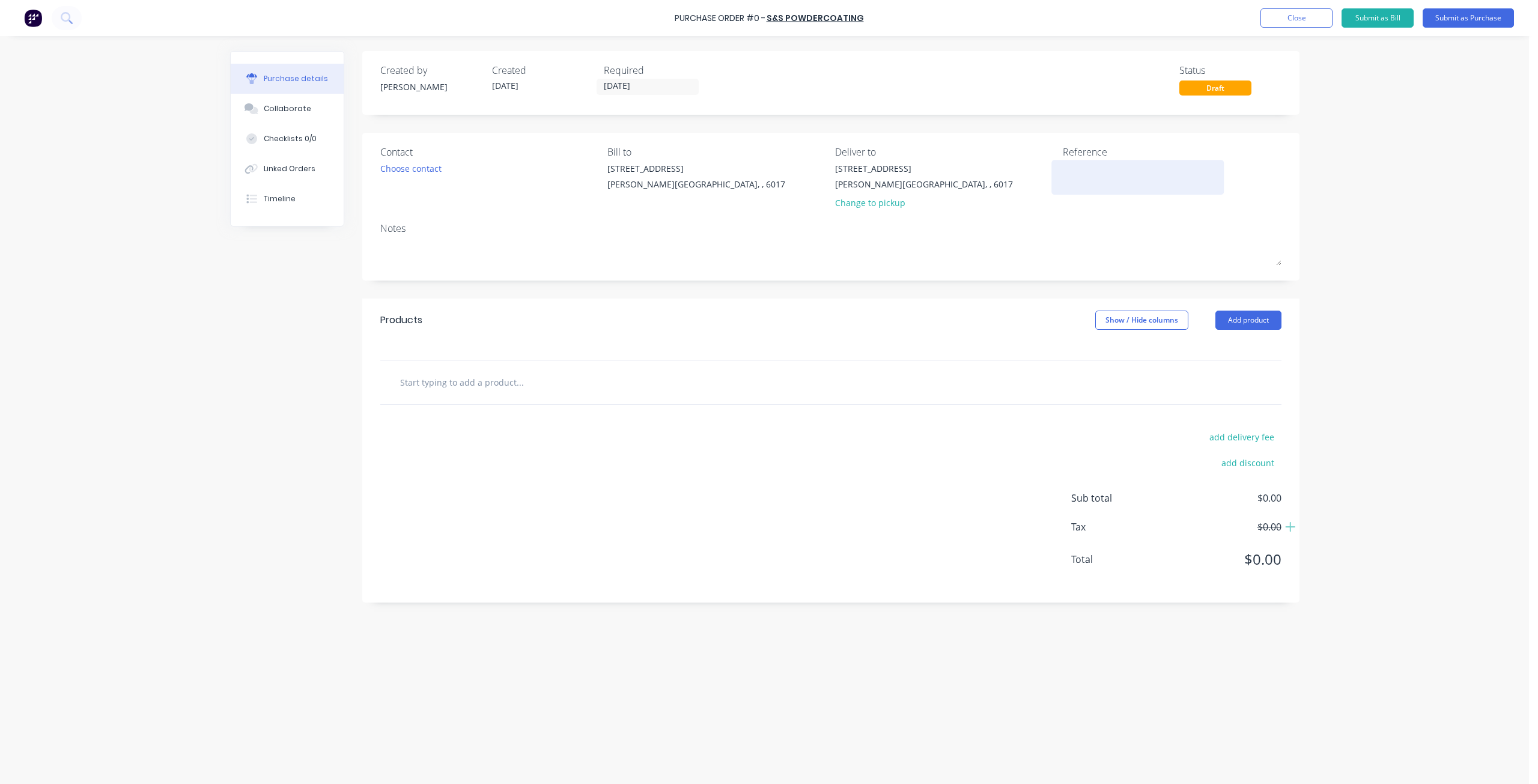
click at [1105, 168] on textarea at bounding box center [1137, 176] width 150 height 27
type textarea "[PERSON_NAME]"
type textarea "x"
type textarea "[PERSON_NAME] es"
type textarea "x"
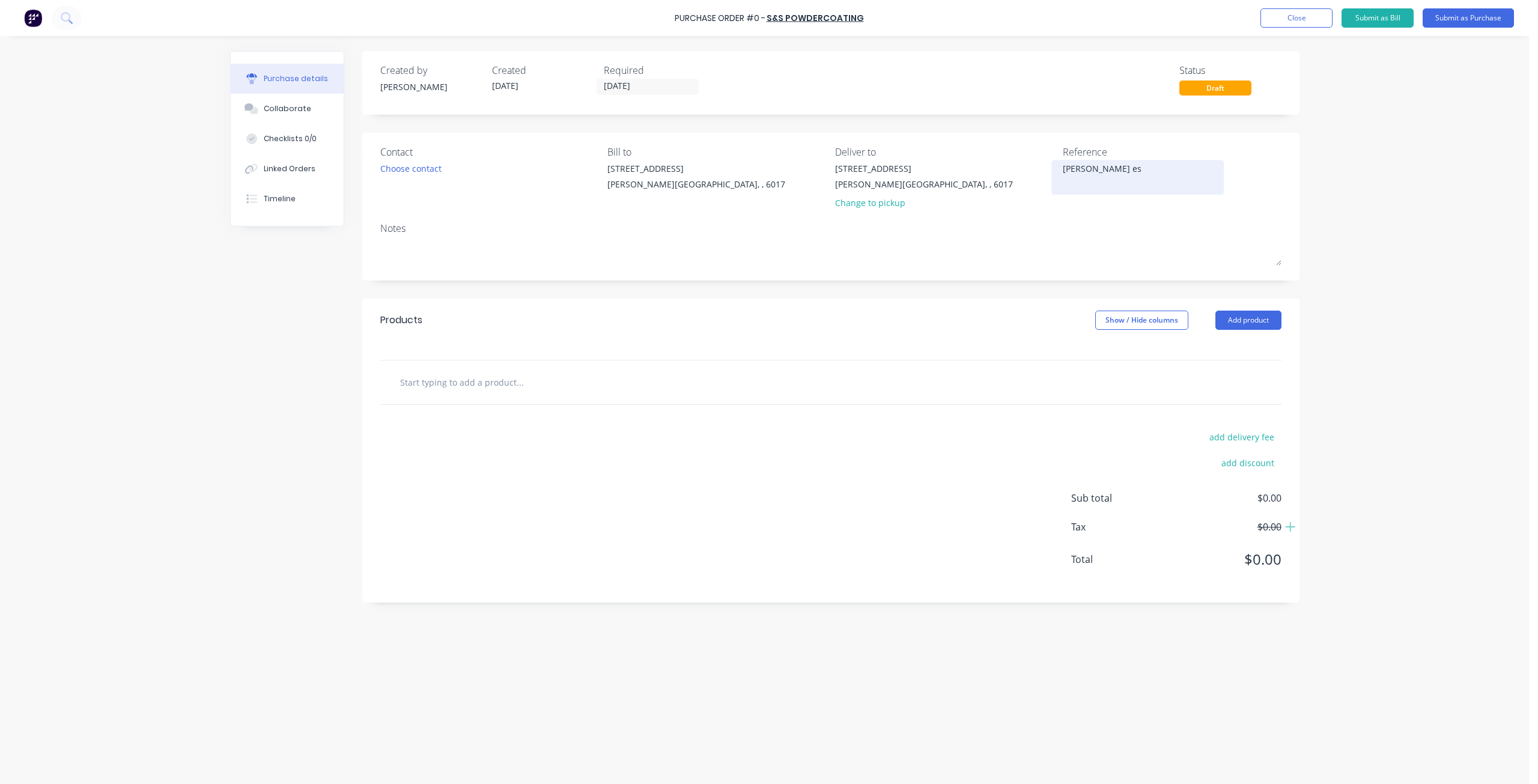
type textarea "[PERSON_NAME] est"
type textarea "x"
type textarea "[PERSON_NAME]"
type textarea "x"
type textarea "[PERSON_NAME]"
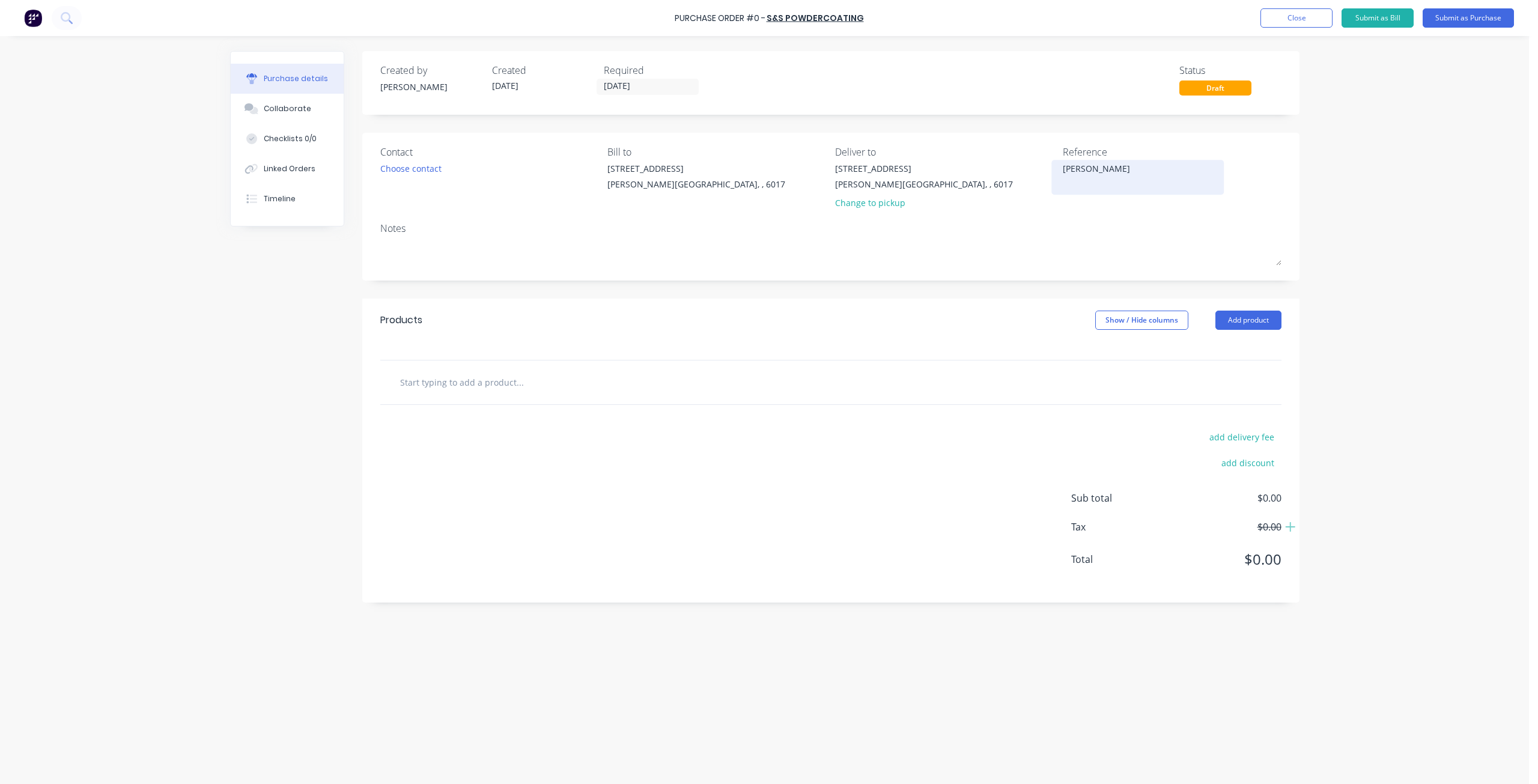
type textarea "x"
type textarea "[PERSON_NAME]"
type textarea "x"
type textarea "[PERSON_NAME]"
type textarea "x"
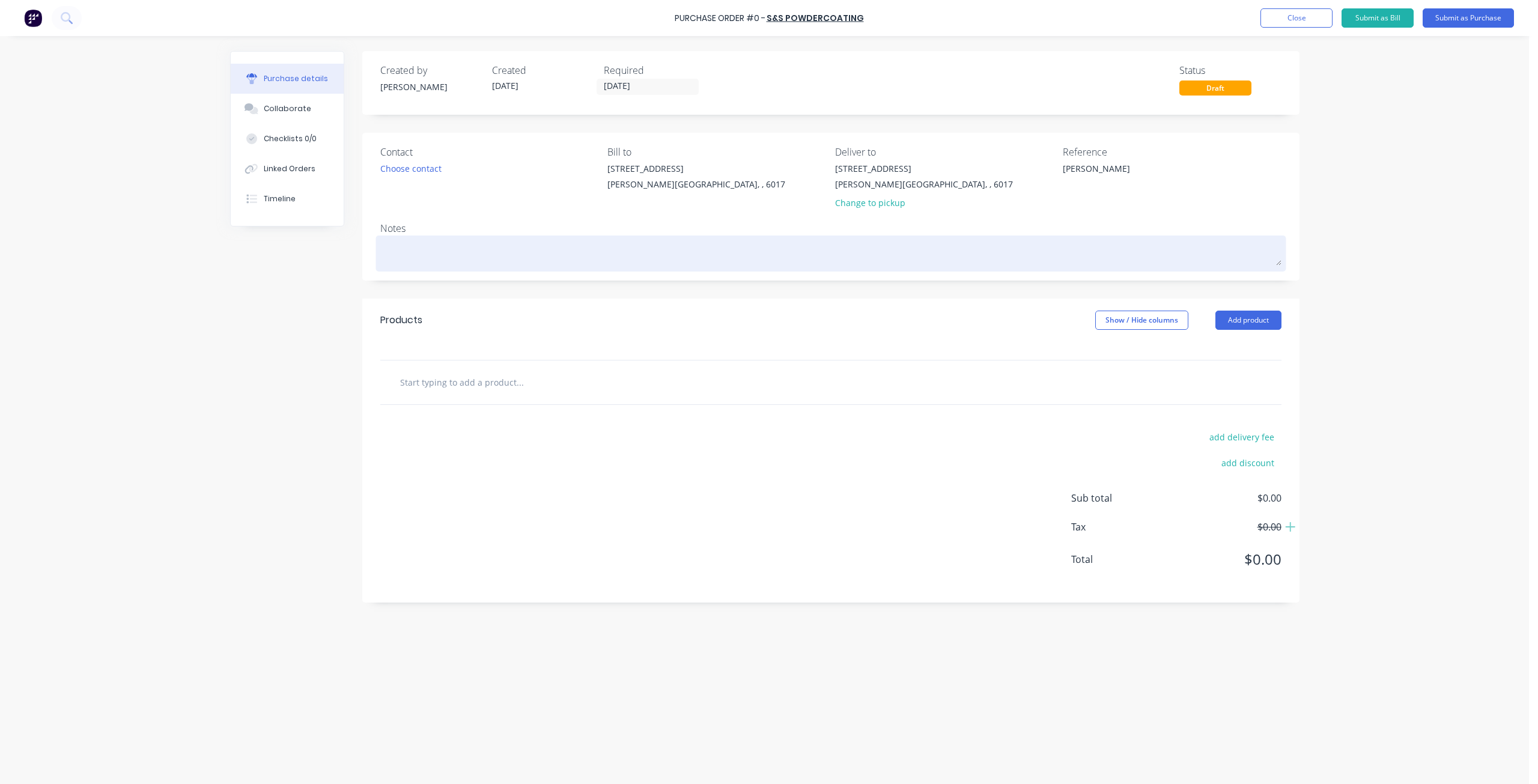
type textarea "[PERSON_NAME]"
type textarea "x"
type textarea "[PERSON_NAME]"
click at [403, 250] on textarea at bounding box center [831, 252] width 901 height 27
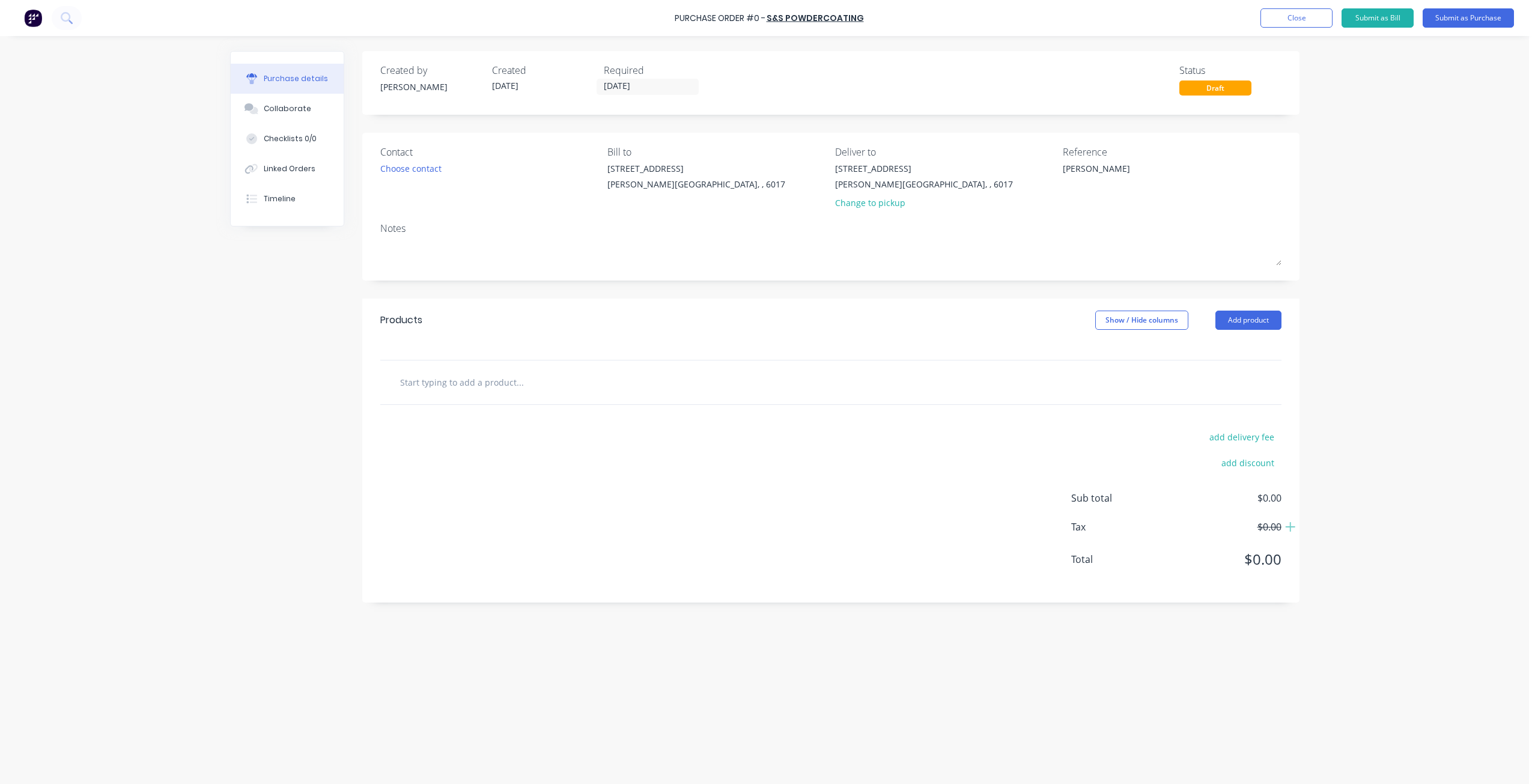
type textarea "x"
type textarea "s"
type textarea "x"
type textarea "sa"
type textarea "x"
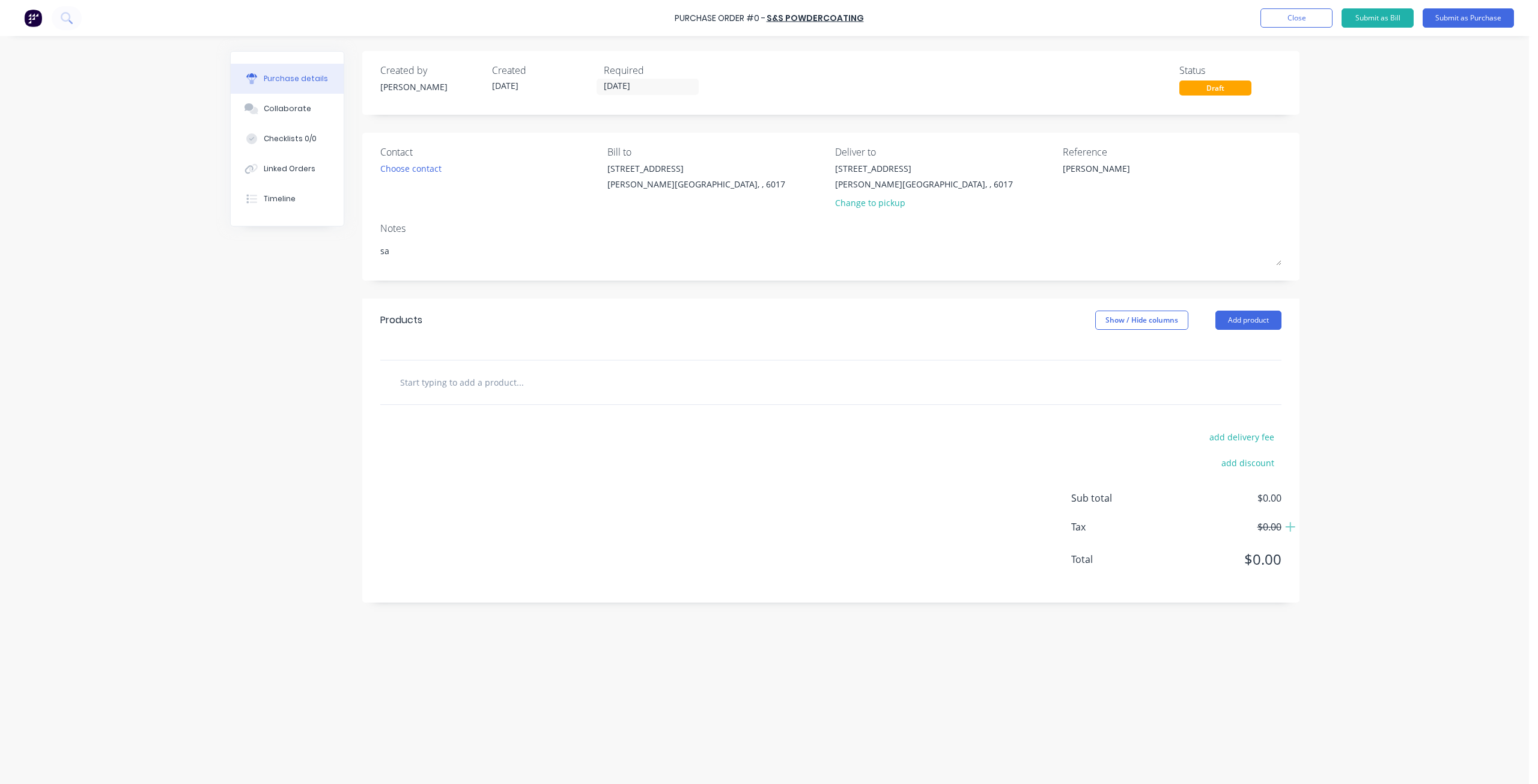
type textarea "san"
type textarea "x"
type textarea "sand"
type textarea "x"
type textarea "sand"
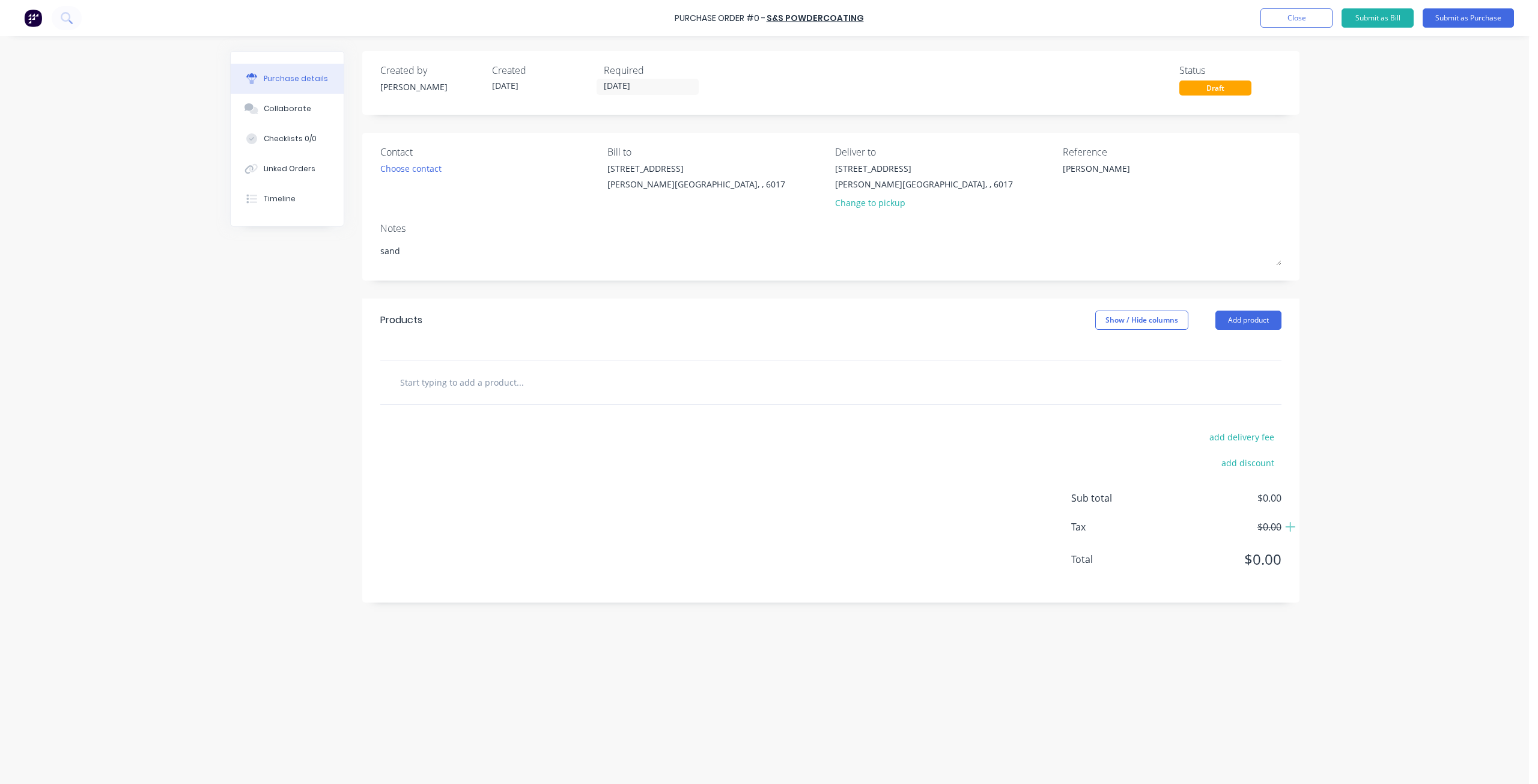
type textarea "x"
type textarea "sand b"
type textarea "x"
type textarea "sand bl"
type textarea "x"
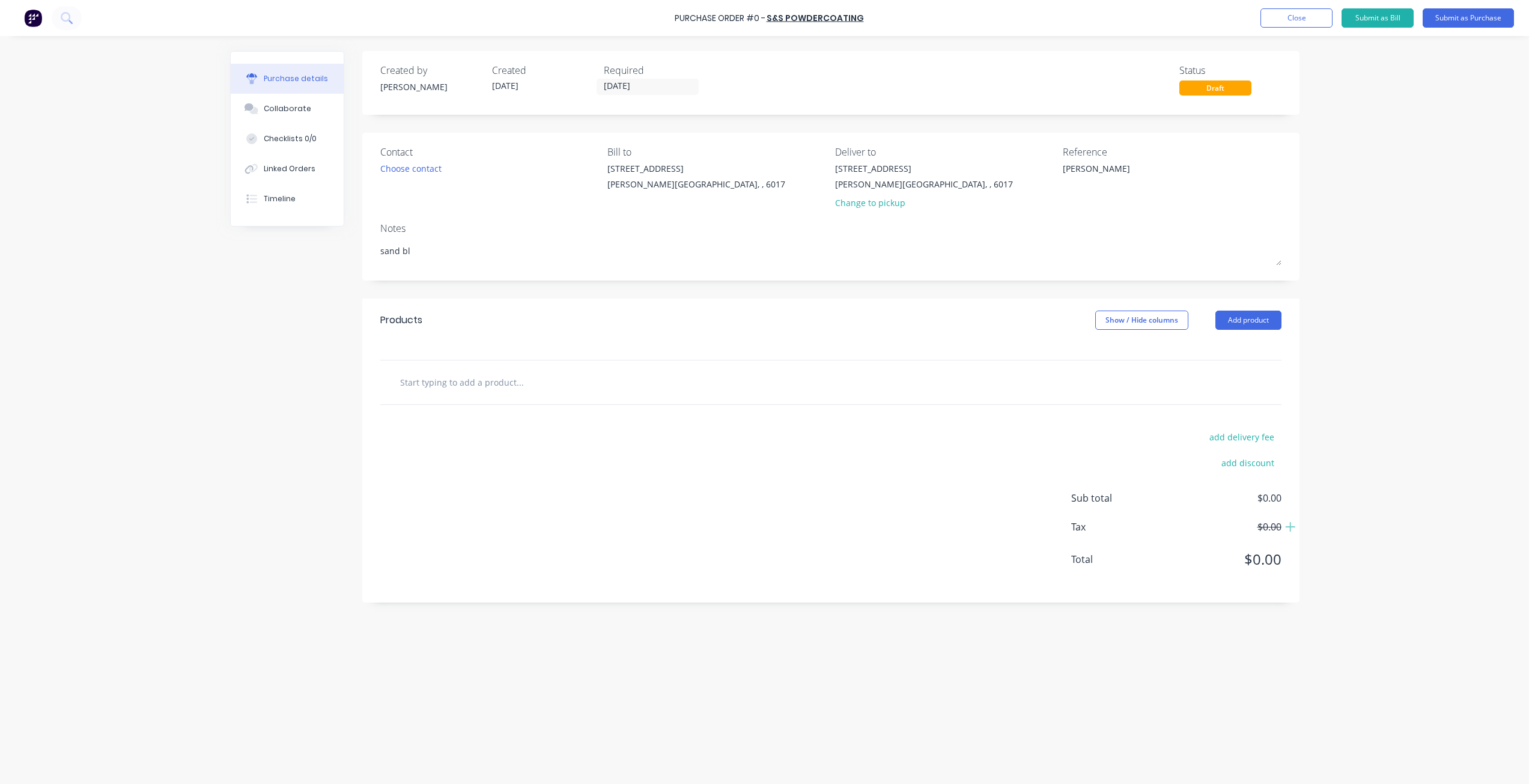
type textarea "sand bla"
type textarea "x"
type textarea "sand blas"
type textarea "x"
type textarea "sand blast"
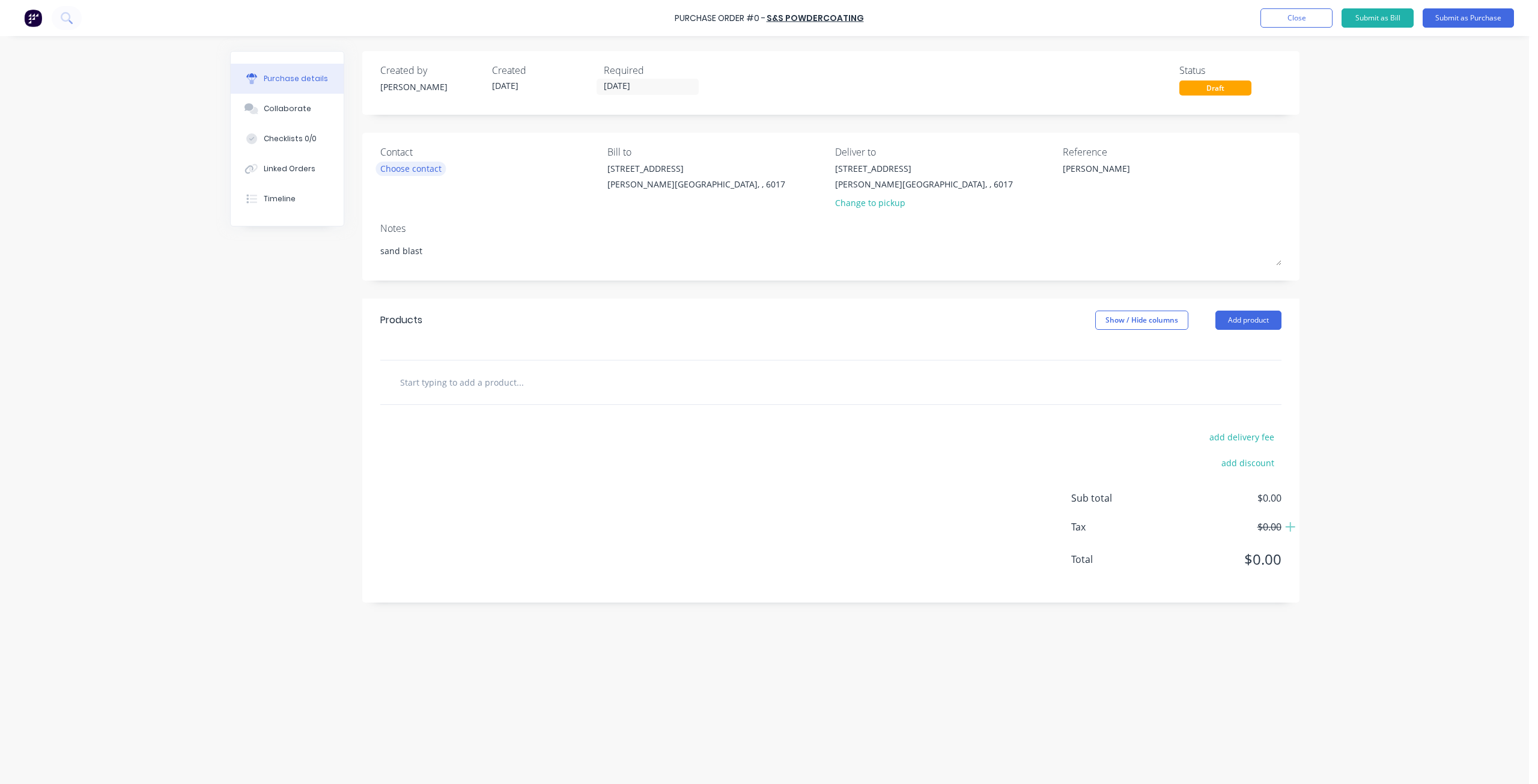
type textarea "x"
type textarea "sand blast"
click at [428, 166] on div "Choose contact" at bounding box center [411, 169] width 61 height 13
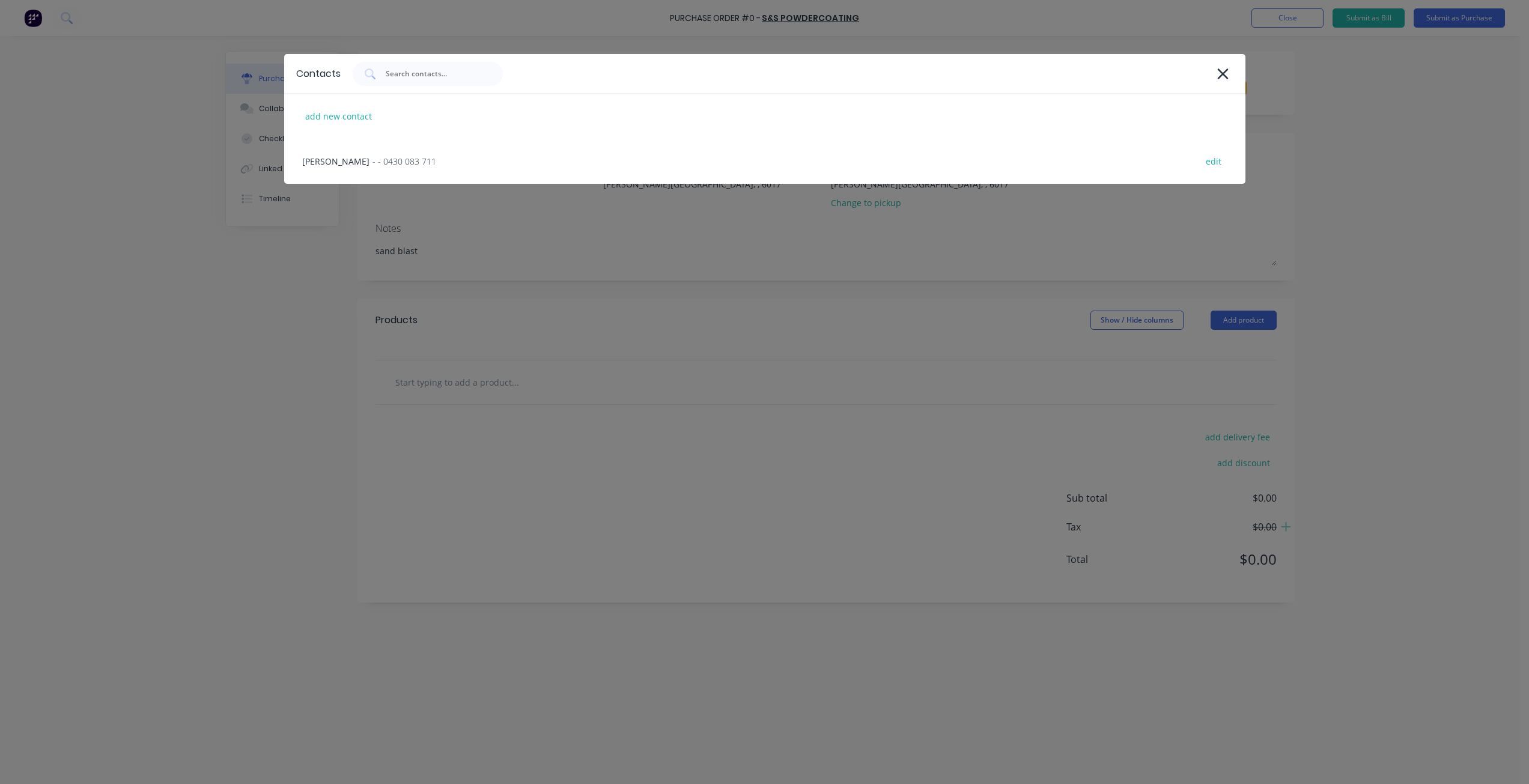
click at [428, 166] on span "- - 0430 083 711" at bounding box center [404, 161] width 63 height 13
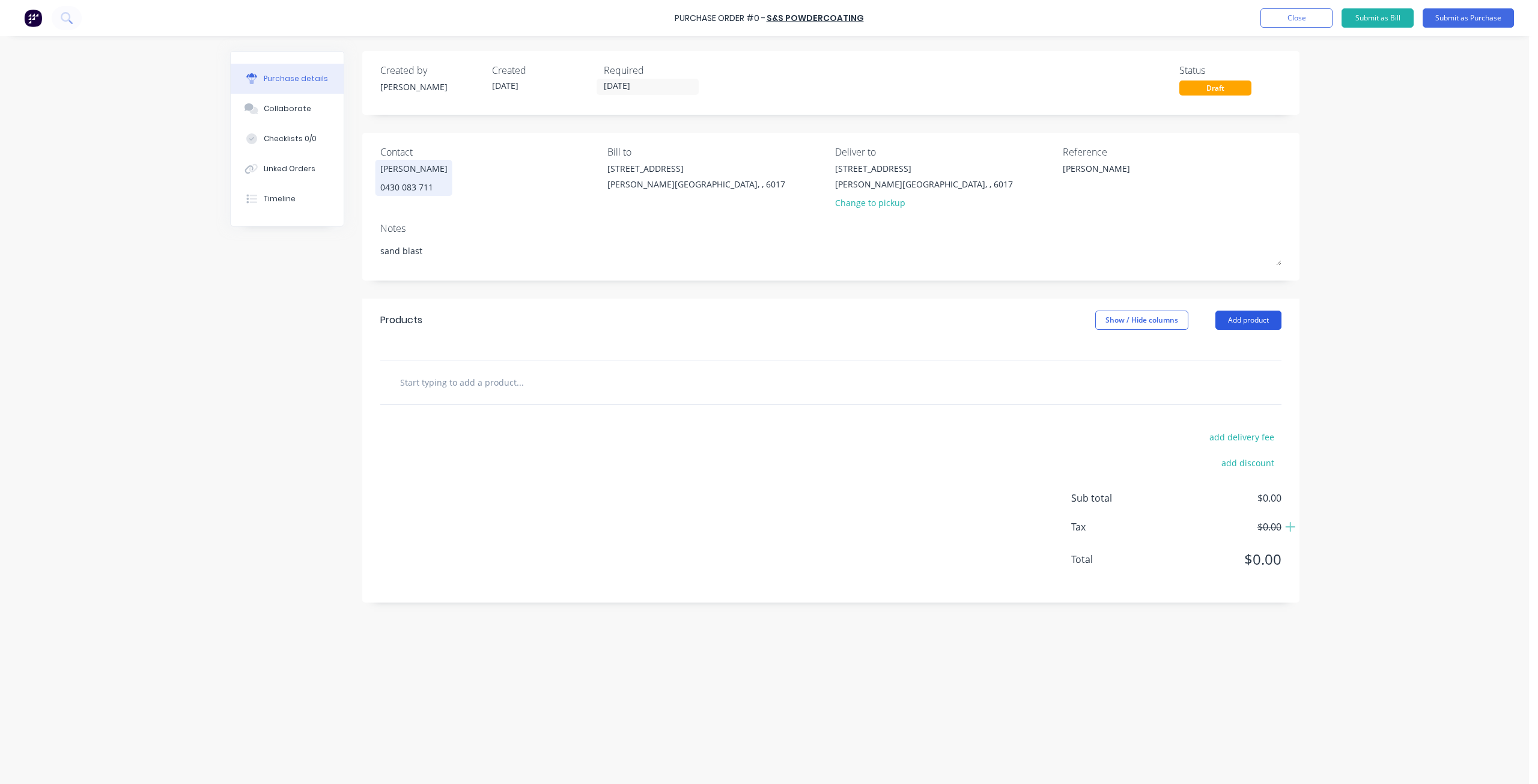
click at [1280, 322] on button "Add product" at bounding box center [1248, 319] width 66 height 19
click at [1223, 382] on div "Basic product" at bounding box center [1224, 375] width 93 height 17
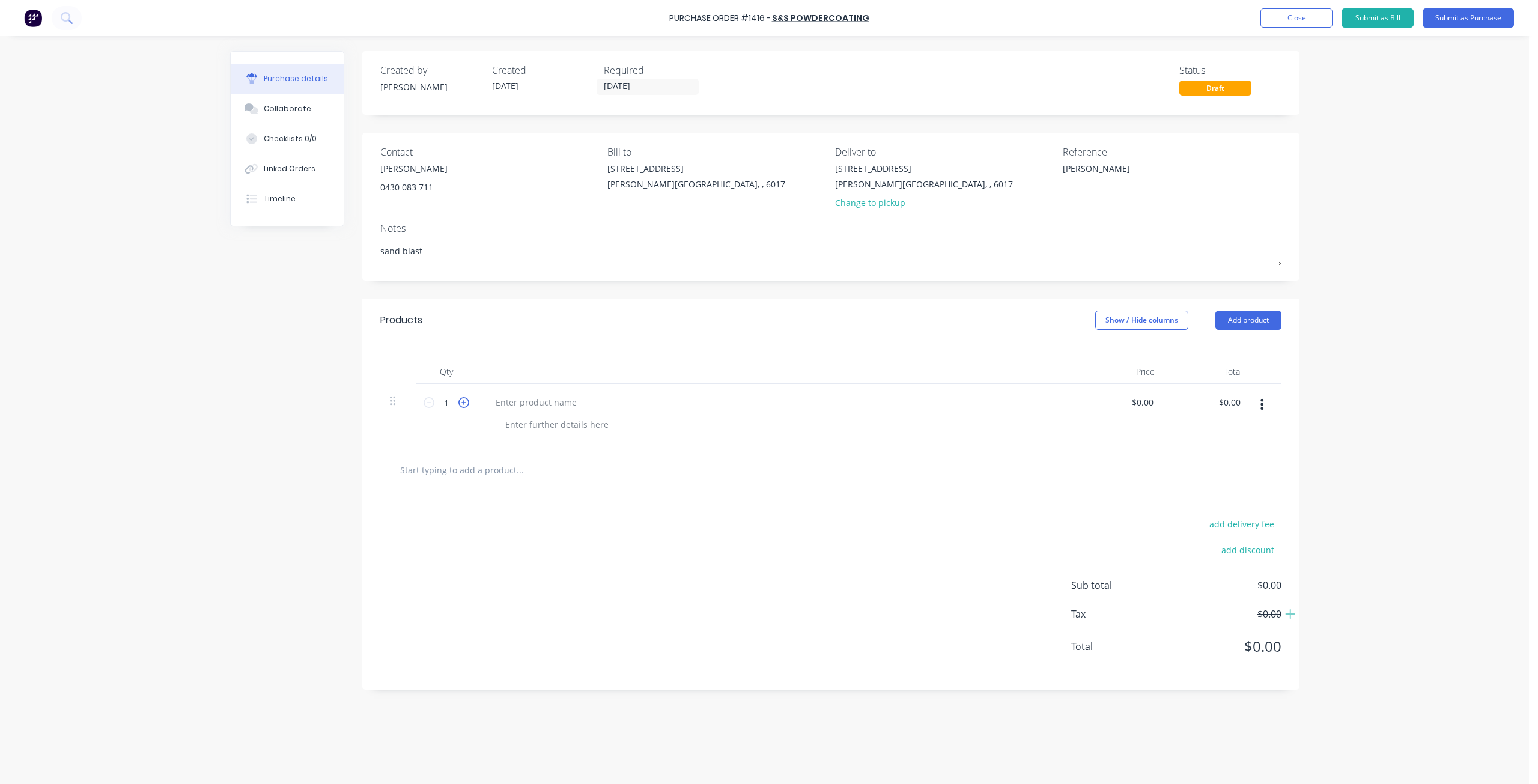
click at [461, 401] on icon at bounding box center [463, 402] width 11 height 11
type textarea "x"
type input "2"
click at [461, 401] on icon at bounding box center [463, 402] width 11 height 11
type textarea "x"
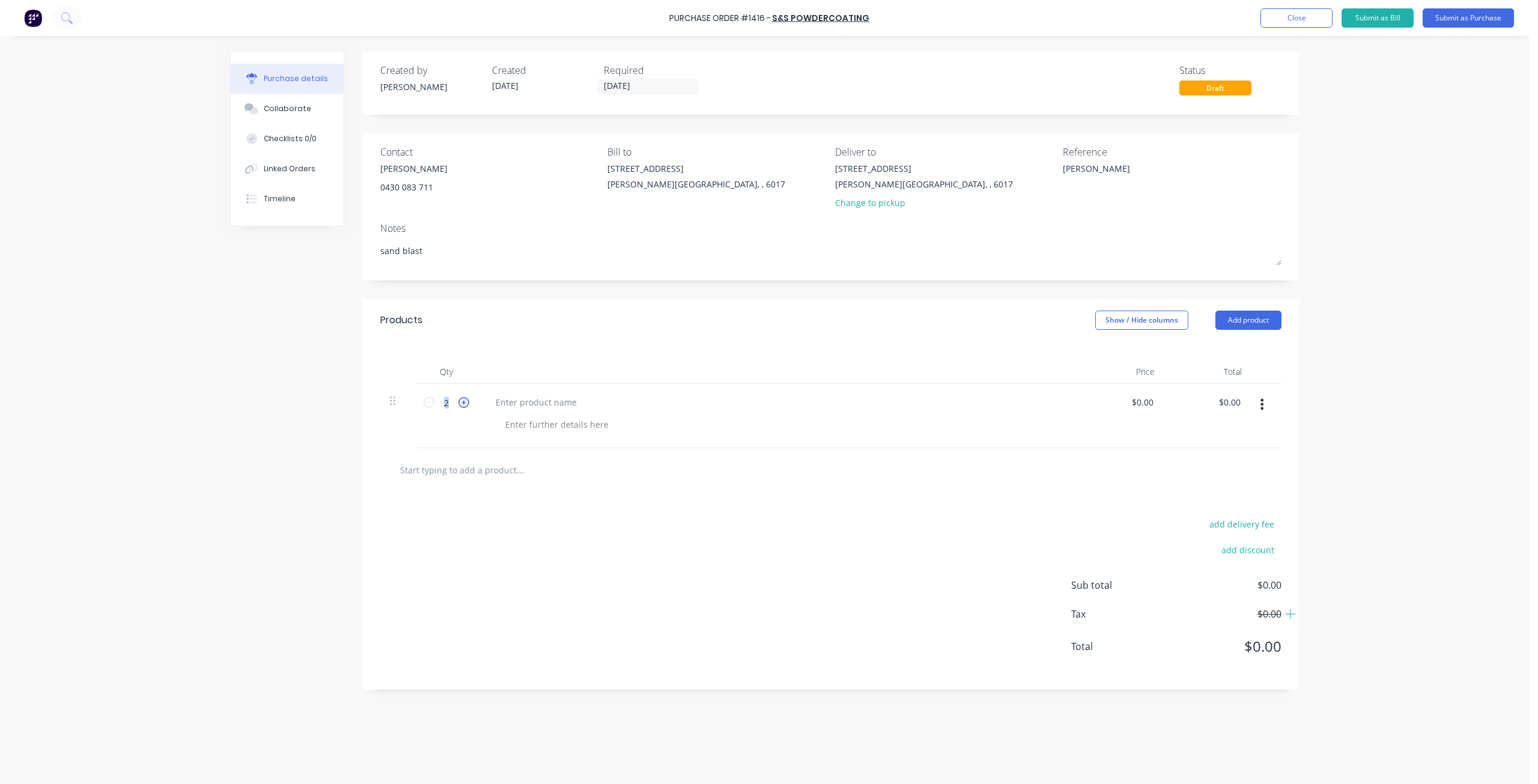
type input "3"
click at [461, 401] on icon at bounding box center [463, 402] width 11 height 11
type textarea "x"
type input "4"
click at [528, 405] on div at bounding box center [536, 402] width 100 height 17
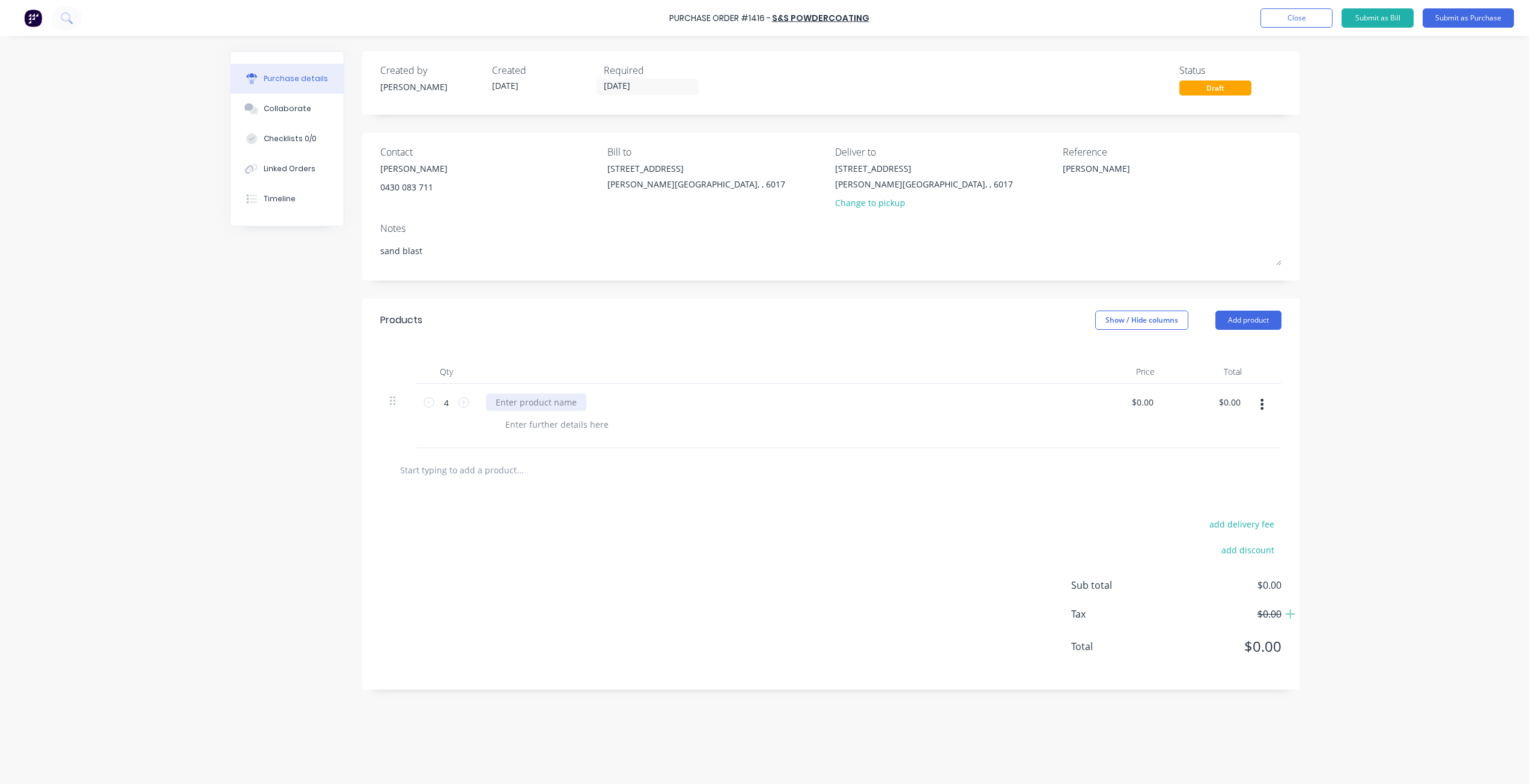
type textarea "x"
click at [1255, 321] on button "Add product" at bounding box center [1248, 319] width 66 height 19
click at [1233, 376] on div "Basic product" at bounding box center [1224, 375] width 93 height 17
click at [463, 465] on icon at bounding box center [463, 466] width 11 height 11
type textarea "x"
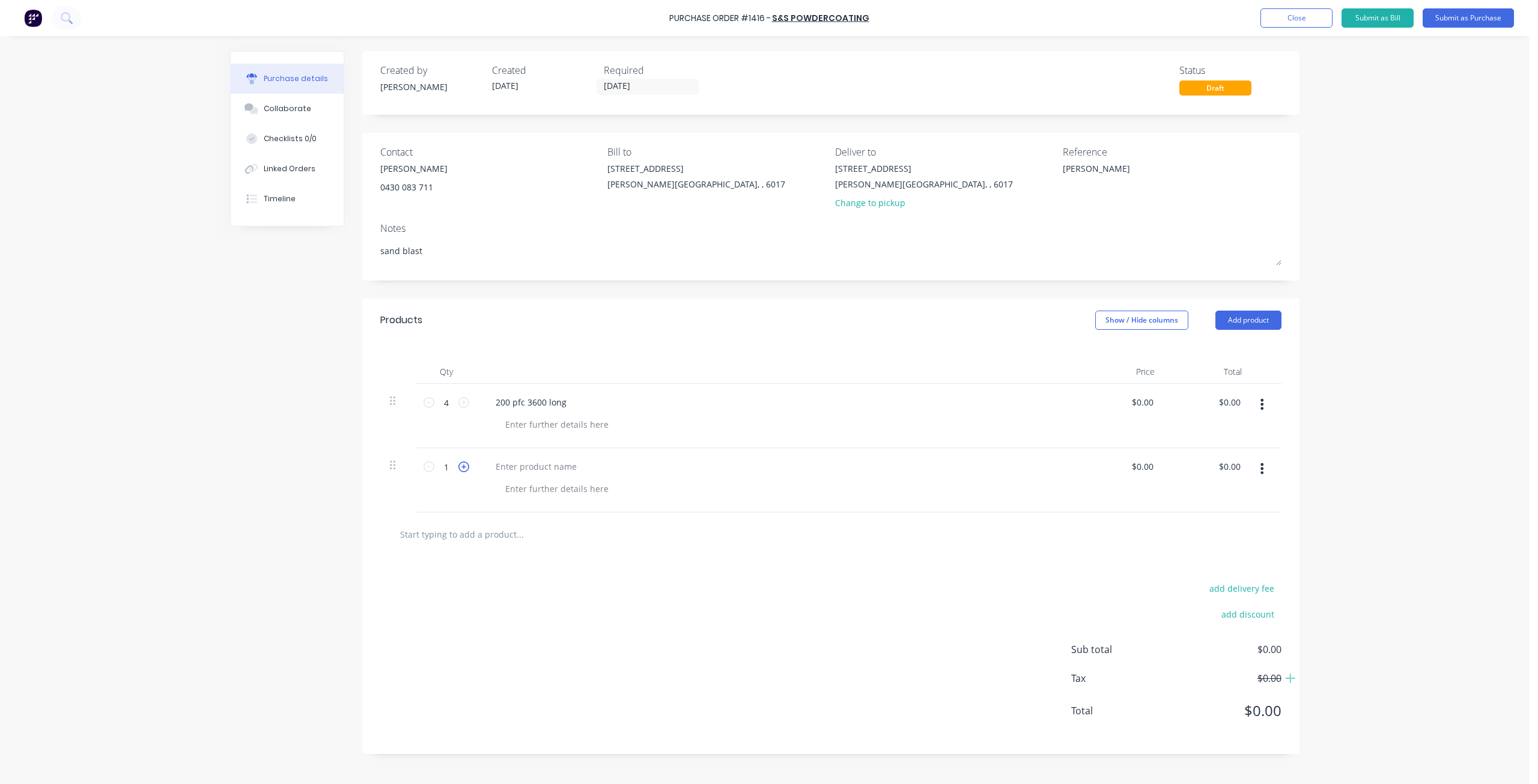
type input "2"
click at [463, 465] on icon at bounding box center [463, 466] width 11 height 11
type textarea "x"
type input "3"
click at [463, 465] on icon at bounding box center [463, 466] width 11 height 11
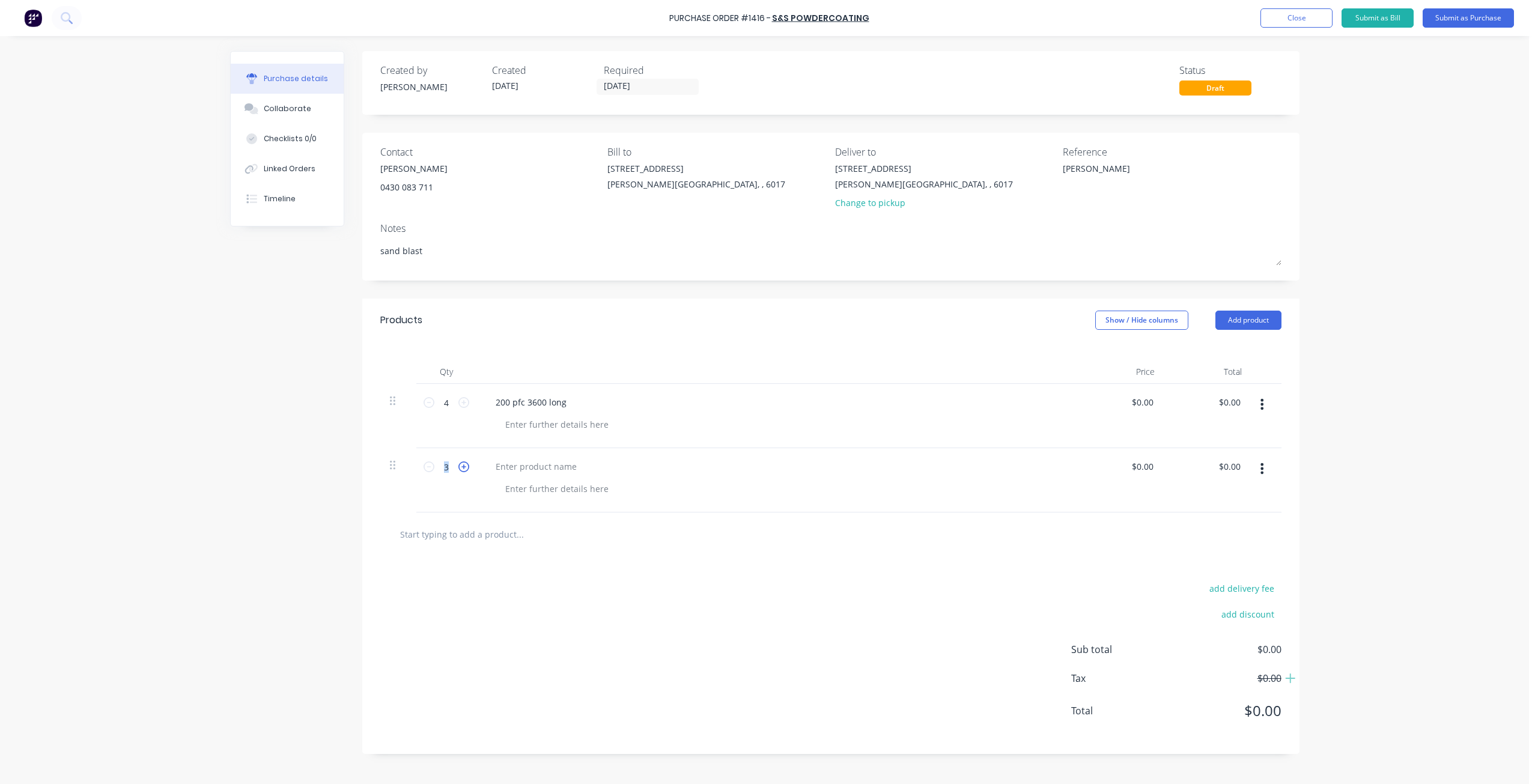
type textarea "x"
type input "4"
click at [463, 465] on icon at bounding box center [463, 466] width 11 height 11
type textarea "x"
type input "5"
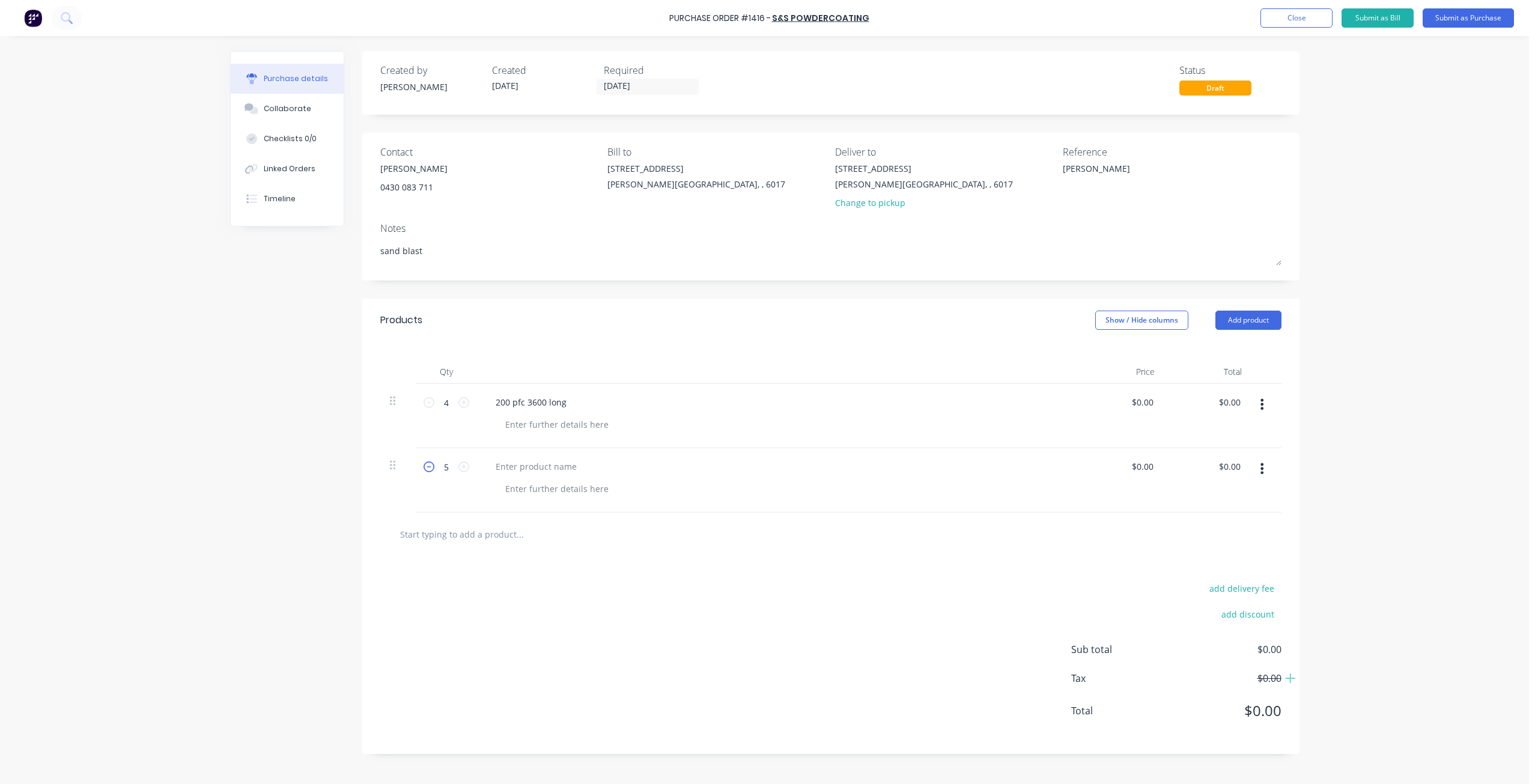
click at [426, 468] on icon at bounding box center [428, 466] width 11 height 11
type textarea "x"
type input "4"
type textarea "x"
click at [552, 461] on div at bounding box center [536, 466] width 100 height 17
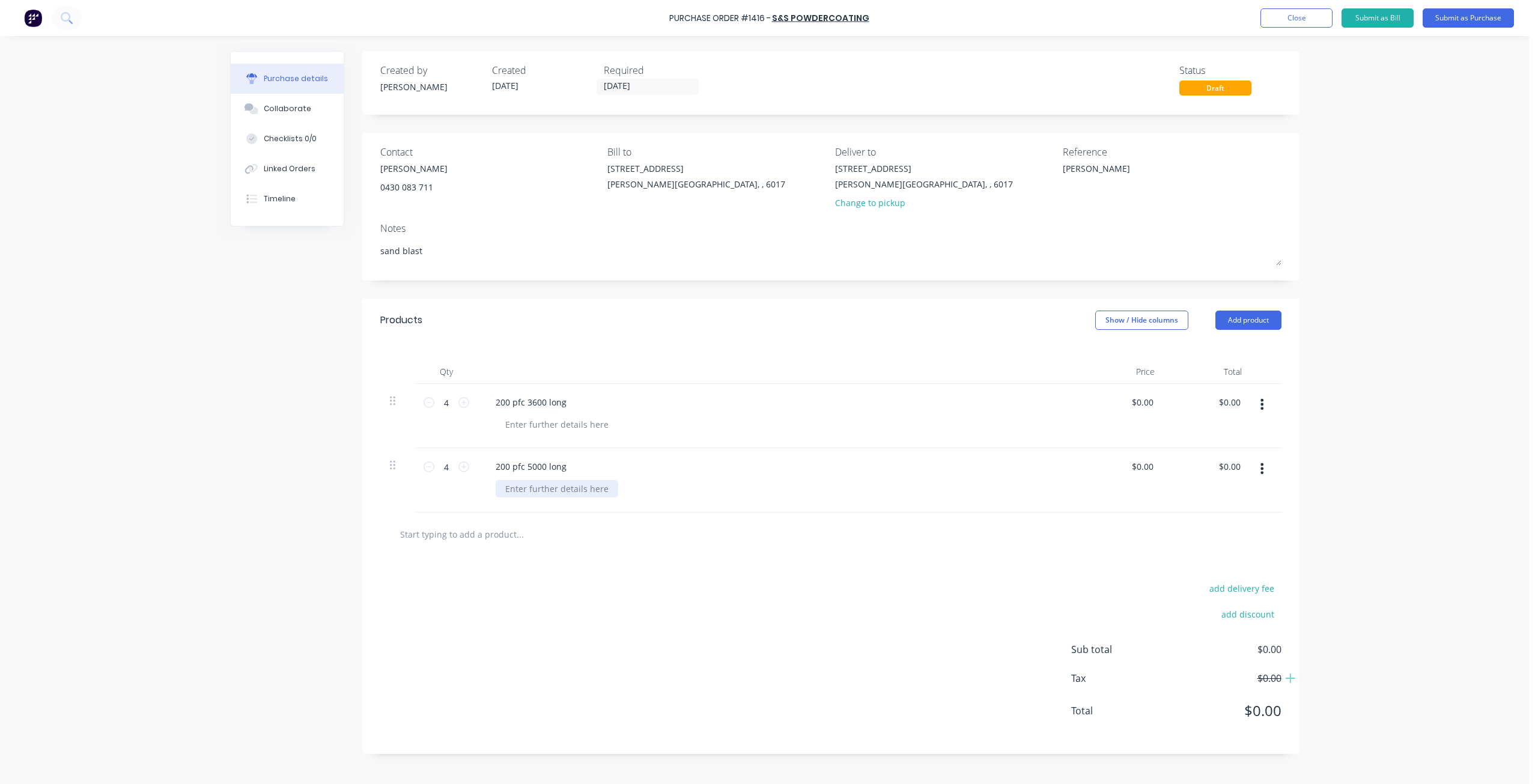
type textarea "x"
click at [542, 487] on div at bounding box center [557, 488] width 122 height 17
type textarea "x"
click at [537, 425] on div at bounding box center [557, 424] width 122 height 17
click at [870, 198] on div "Change to pickup" at bounding box center [924, 203] width 178 height 13
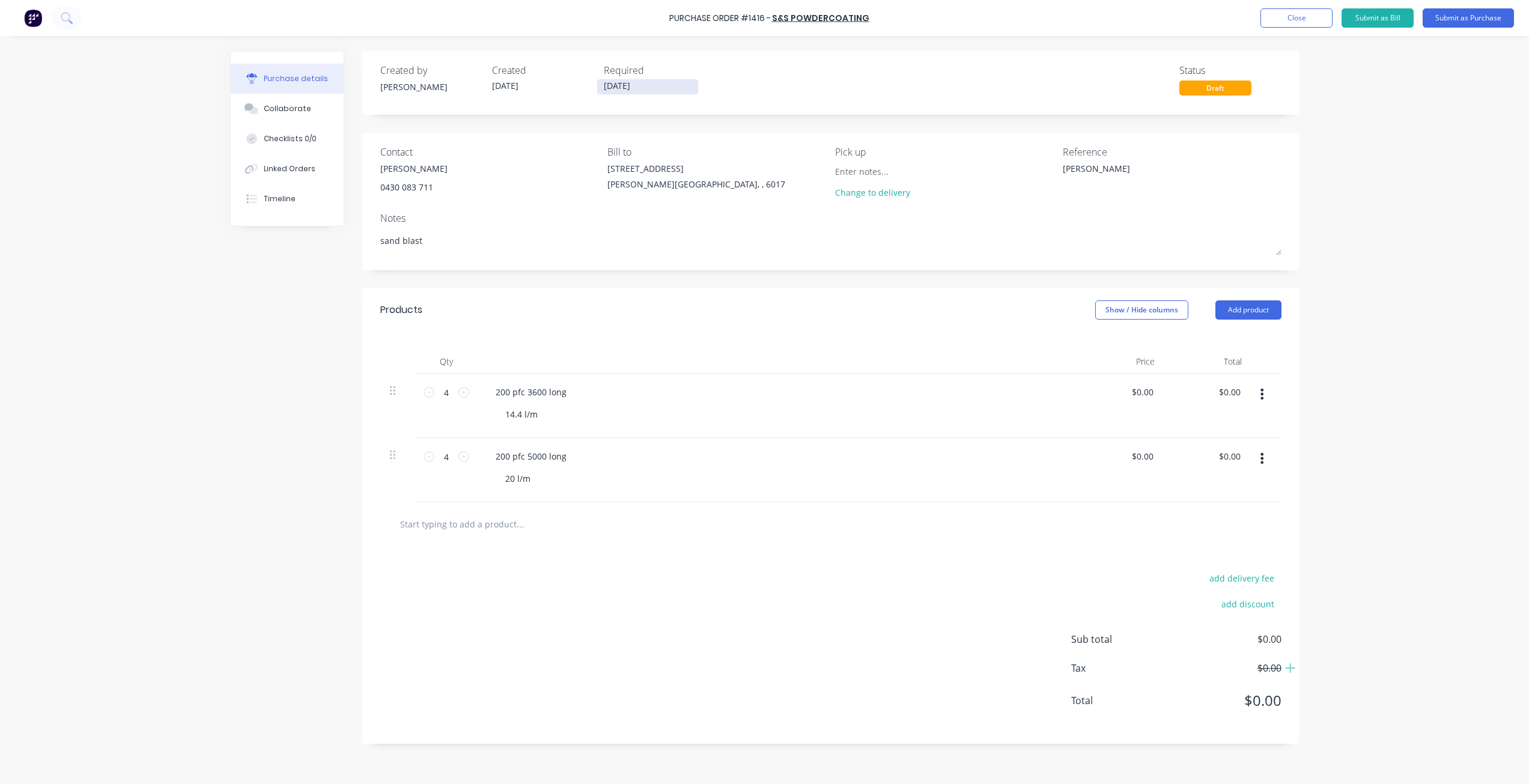
click at [646, 87] on input "[DATE]" at bounding box center [648, 86] width 101 height 15
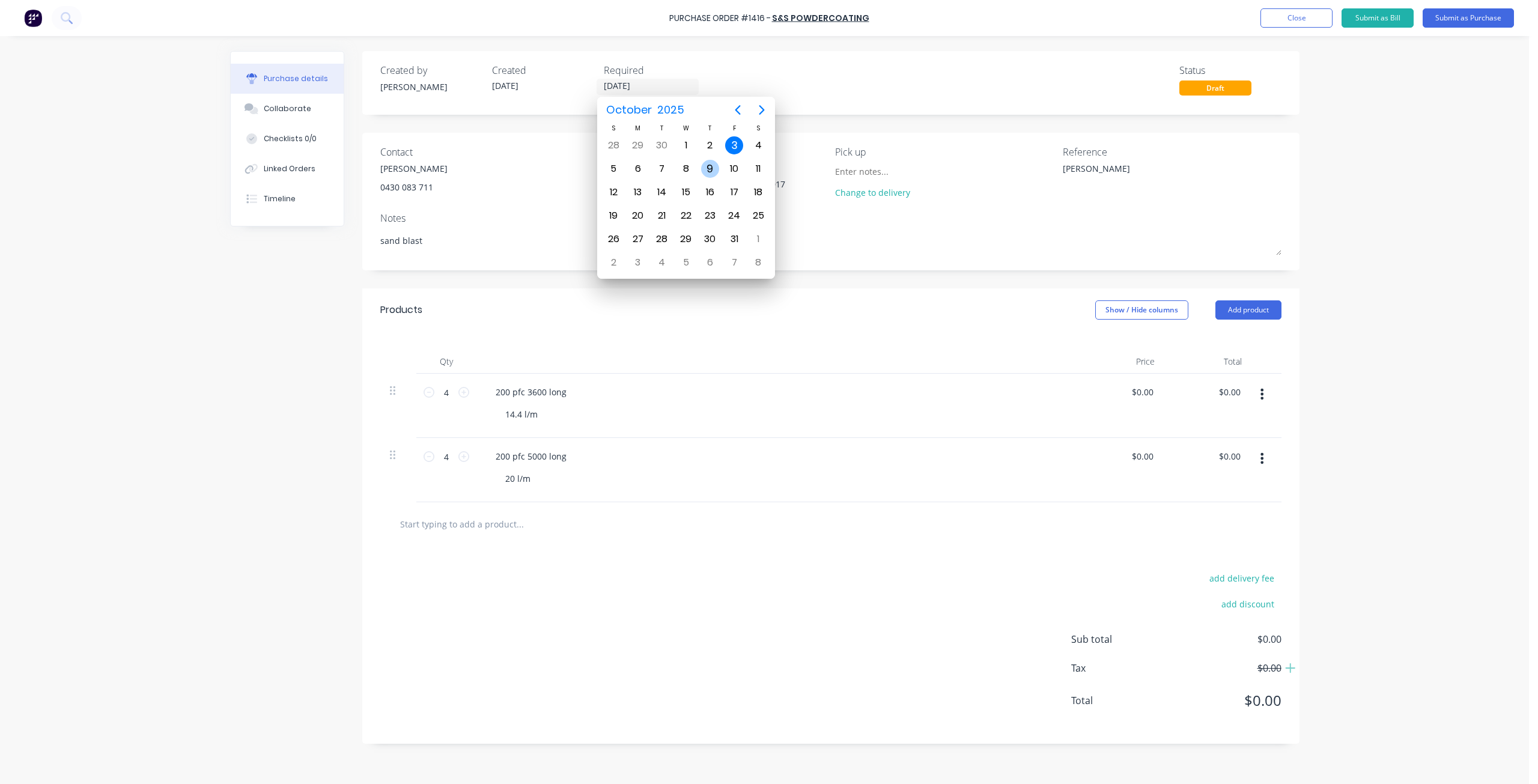
click at [712, 168] on div "9" at bounding box center [710, 169] width 18 height 18
type textarea "x"
type input "[DATE]"
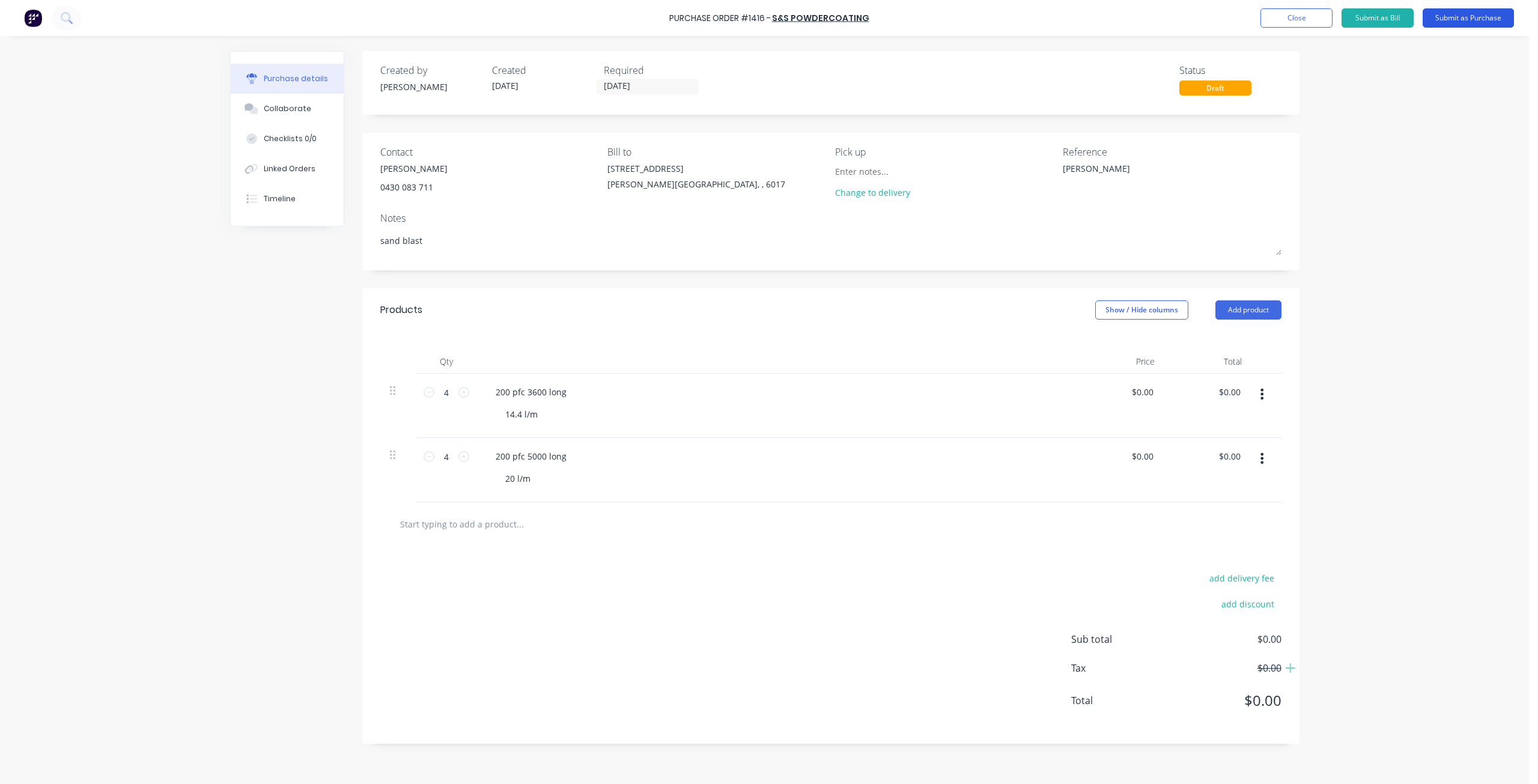
click at [1448, 12] on button "Submit as Purchase" at bounding box center [1468, 18] width 91 height 19
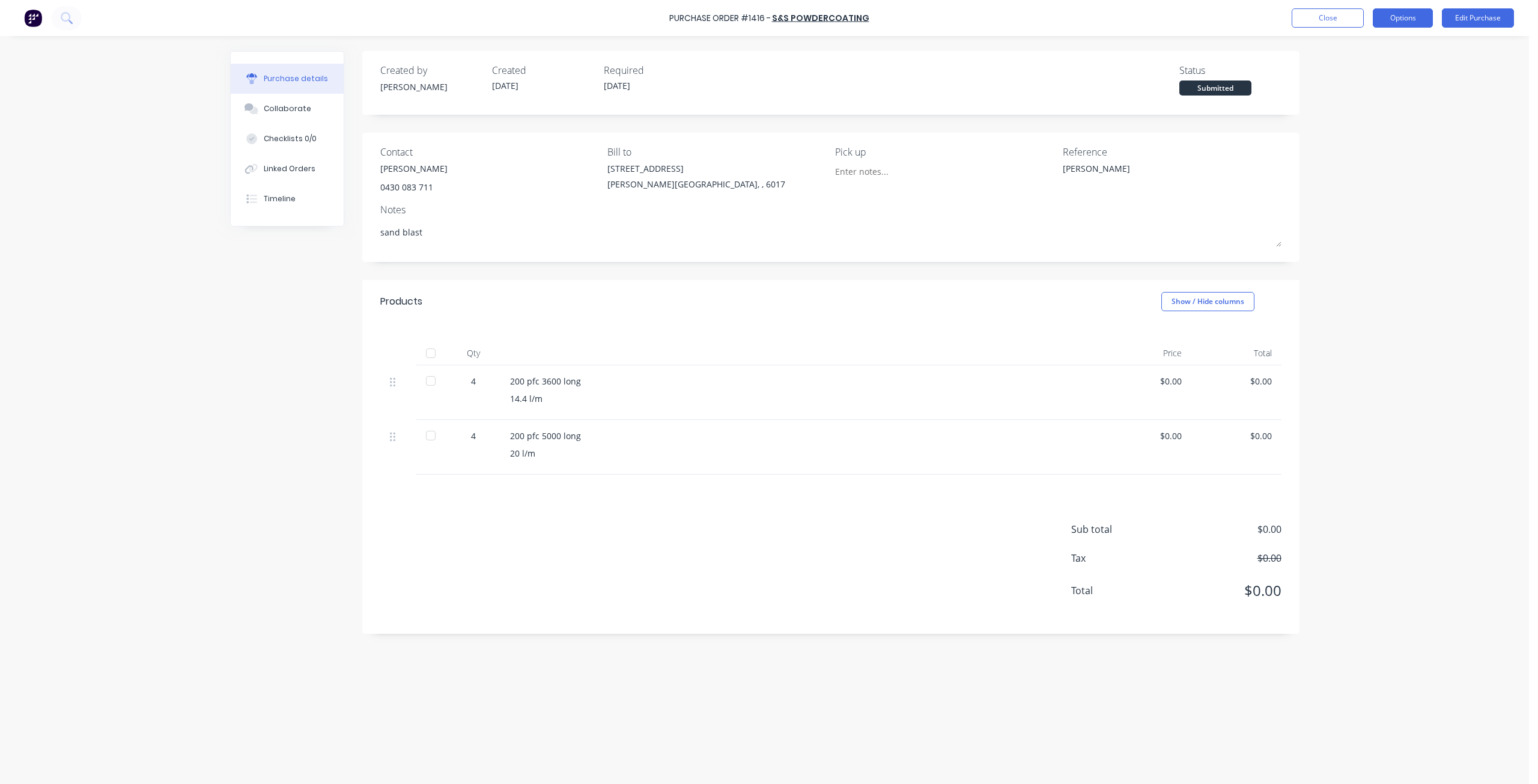
click at [1384, 20] on button "Options" at bounding box center [1403, 18] width 60 height 19
click at [1359, 44] on div "Print / Email" at bounding box center [1376, 49] width 93 height 17
click at [1356, 98] on div "Without pricing" at bounding box center [1376, 97] width 93 height 17
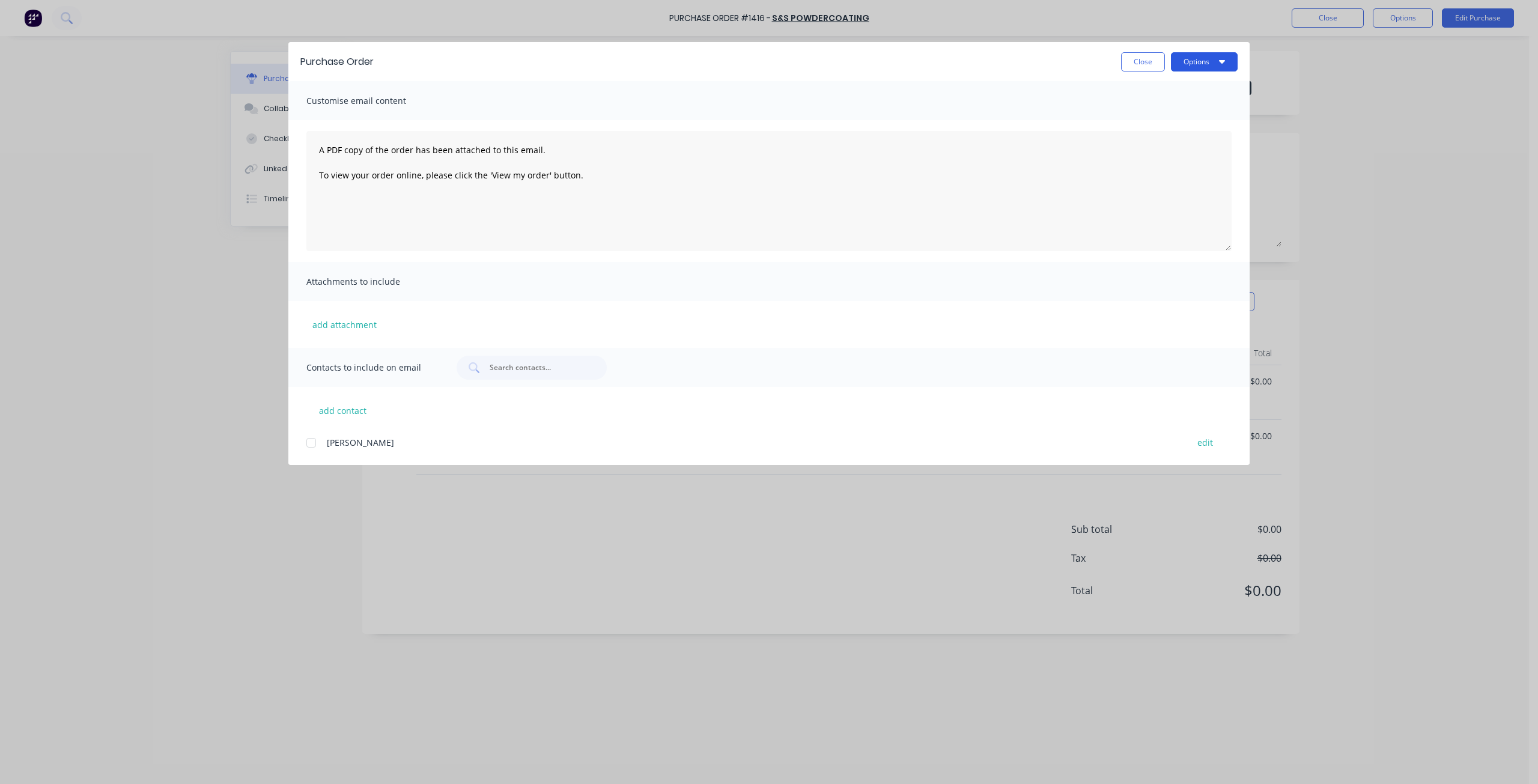
click at [1222, 58] on icon "button" at bounding box center [1222, 61] width 6 height 10
click at [1156, 117] on div "Print" at bounding box center [1181, 116] width 93 height 17
type textarea "x"
